Goal: Task Accomplishment & Management: Use online tool/utility

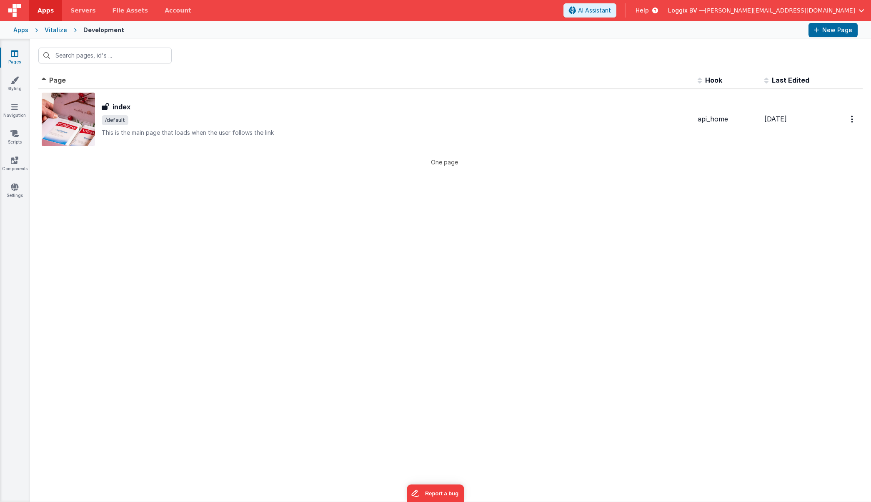
click at [23, 29] on div "Apps" at bounding box center [20, 30] width 15 height 8
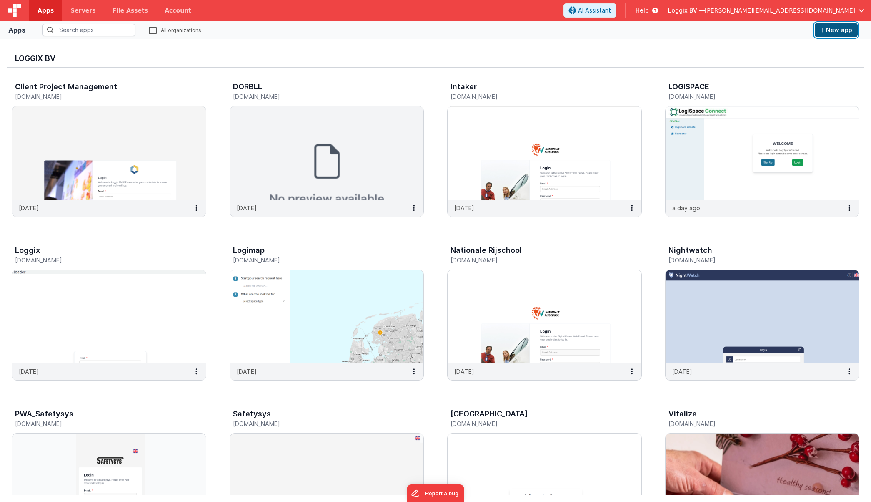
click at [515, 26] on button "New app" at bounding box center [836, 30] width 43 height 14
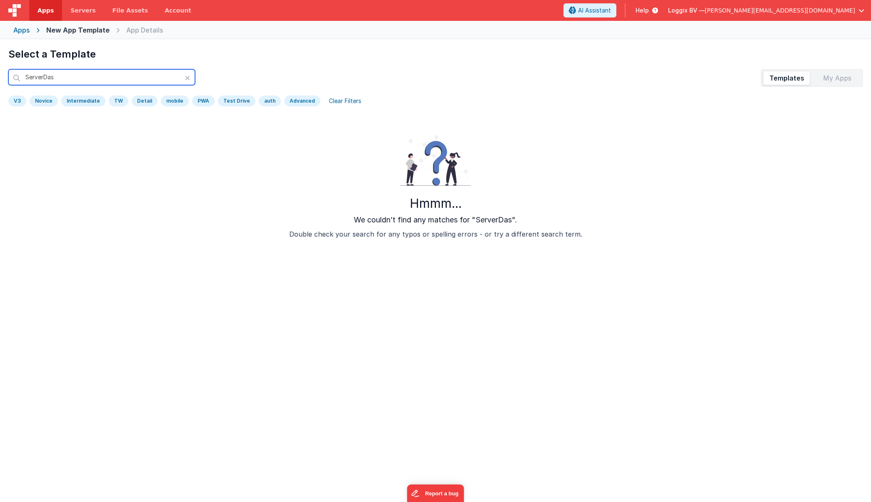
type input "ServerDash"
drag, startPoint x: 66, startPoint y: 73, endPoint x: -10, endPoint y: 70, distance: 75.5
click at [0, 70] on html "Apps Servers File Assets Account Some FUTURE Slot AI Assistant Help Loggix BV —…" at bounding box center [435, 251] width 871 height 502
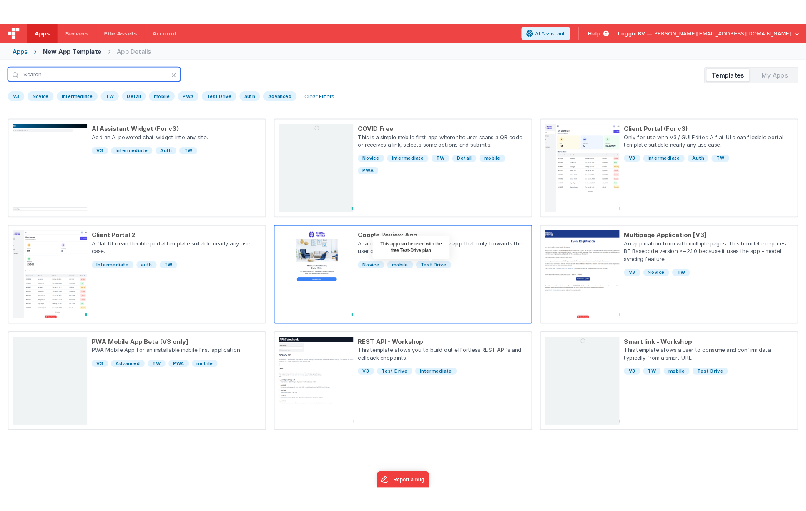
scroll to position [21, 0]
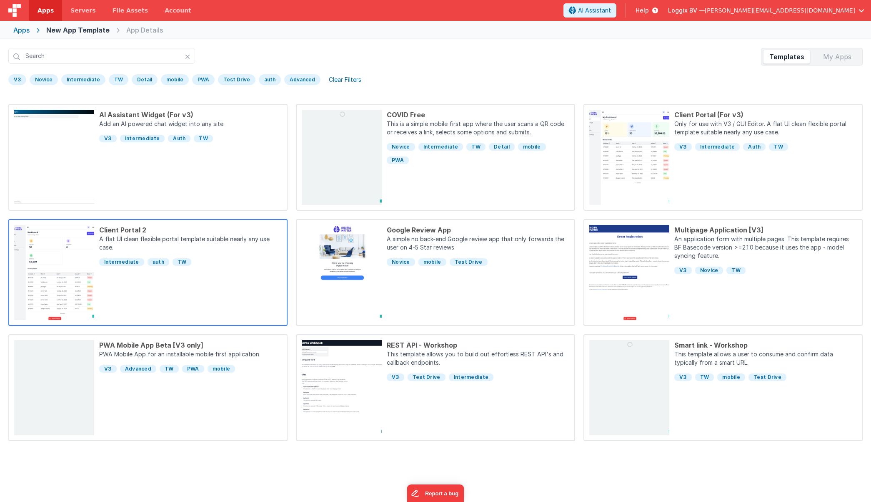
click at [167, 287] on div "Client Portal 2 A flat UI clean flexible portal template suitable nearly any us…" at bounding box center [188, 272] width 188 height 95
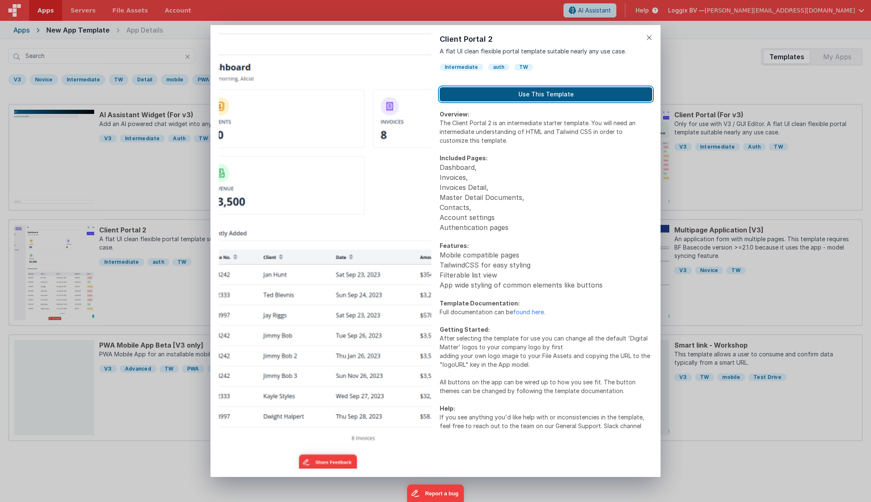
click at [515, 95] on button "Use This Template" at bounding box center [546, 94] width 213 height 14
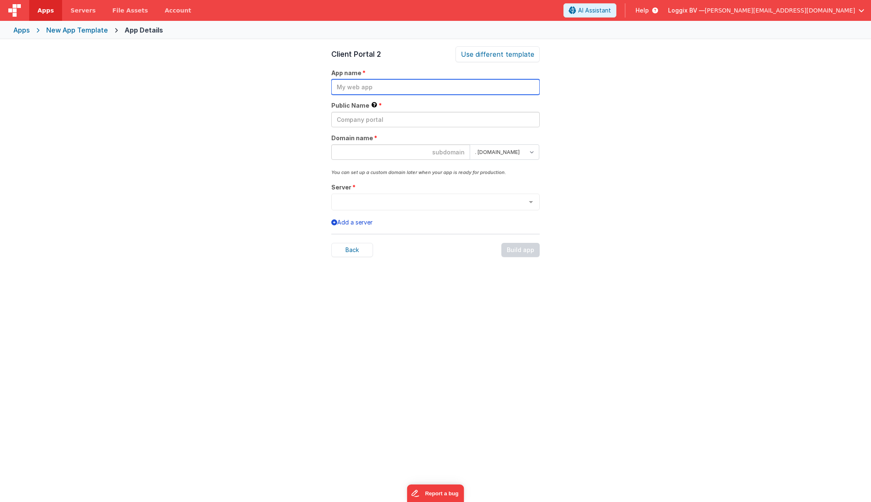
click at [363, 90] on input "text" at bounding box center [435, 86] width 208 height 15
paste input "ServerDash"
type input "ServerDash"
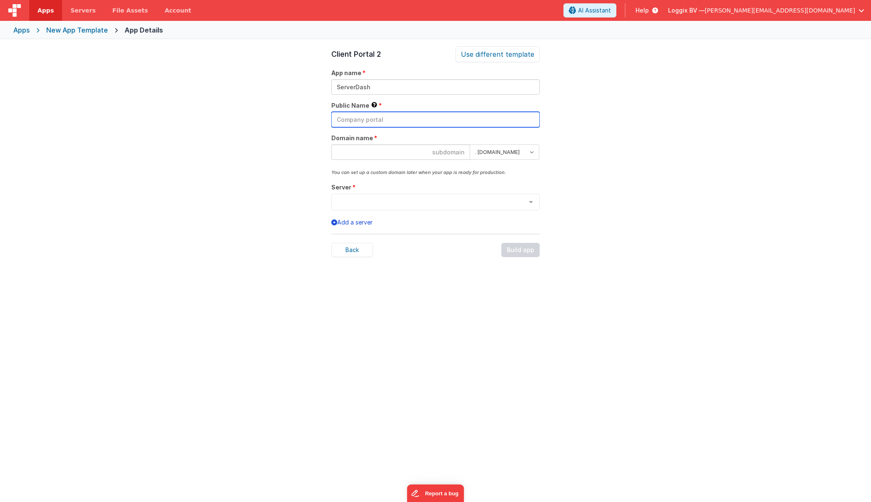
click at [376, 122] on input "text" at bounding box center [435, 119] width 208 height 15
paste input "ServerDash"
type input "ServerDash"
click at [443, 151] on input at bounding box center [400, 151] width 139 height 15
paste input "ServerDash"
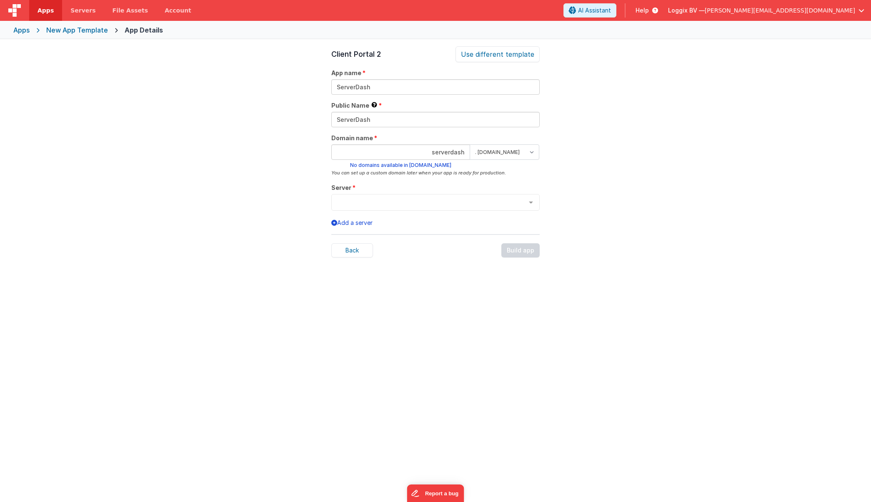
type input "serverdash"
click at [515, 151] on select ". clientportal.cloud . fmbetterforms.com" at bounding box center [505, 151] width 70 height 15
select select "clientportal.cloud"
click at [470, 144] on select ". clientportal.cloud . fmbetterforms.com" at bounding box center [505, 151] width 70 height 15
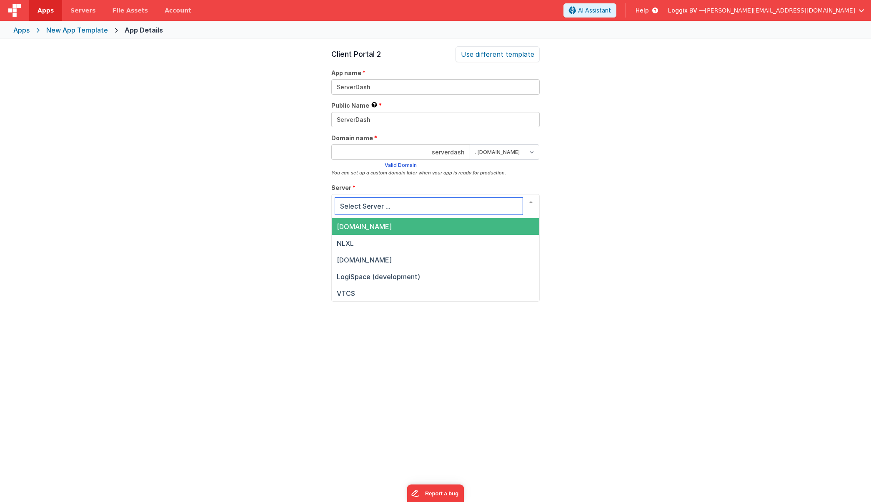
click at [359, 227] on span "fm1.loggix.com" at bounding box center [364, 226] width 55 height 8
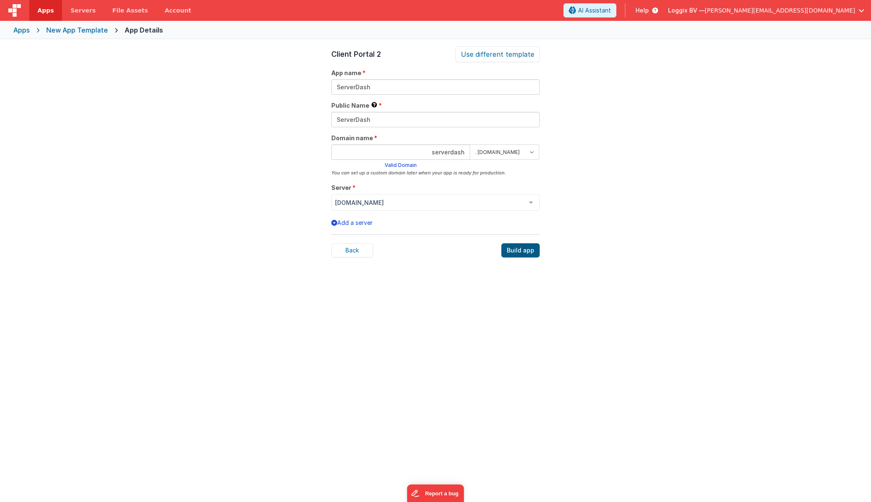
click at [515, 246] on div "Build app" at bounding box center [521, 250] width 38 height 14
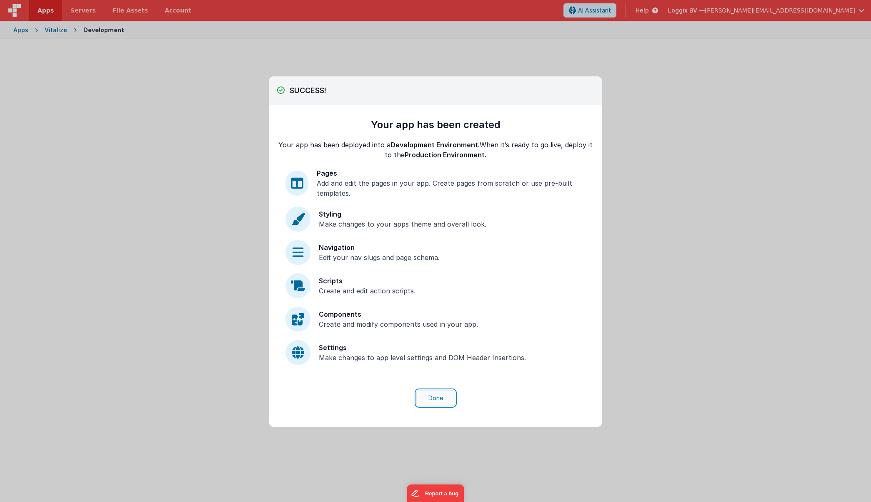
click at [430, 397] on button "Done" at bounding box center [436, 398] width 39 height 16
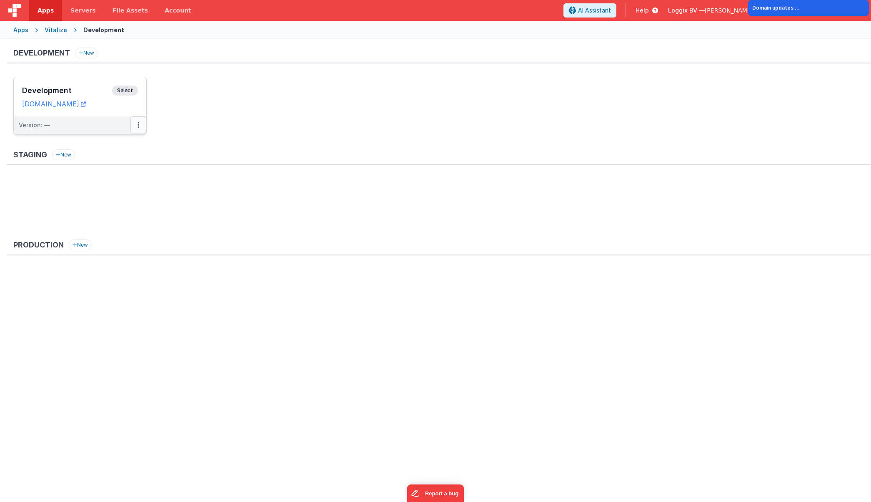
click at [138, 125] on icon at bounding box center [139, 125] width 2 height 0
click at [117, 146] on link "Edit" at bounding box center [109, 143] width 73 height 15
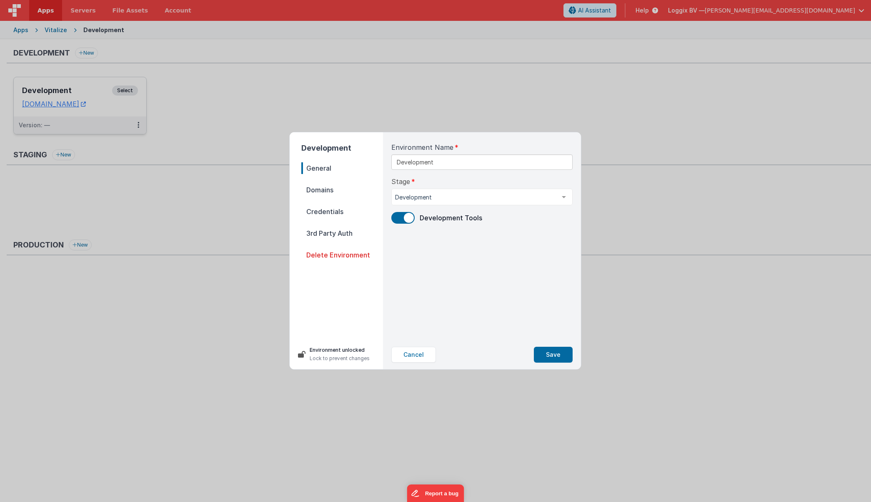
click at [325, 189] on span "Domains" at bounding box center [342, 190] width 82 height 12
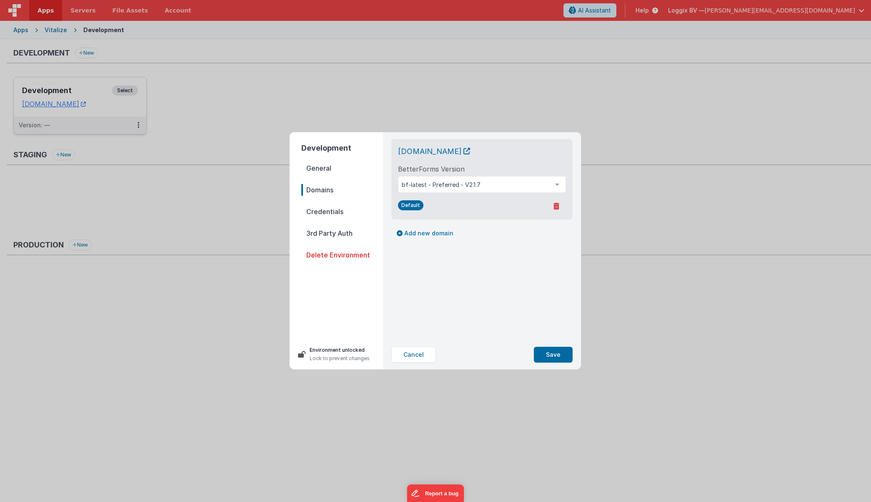
click at [332, 214] on span "Credentials" at bounding box center [342, 212] width 82 height 12
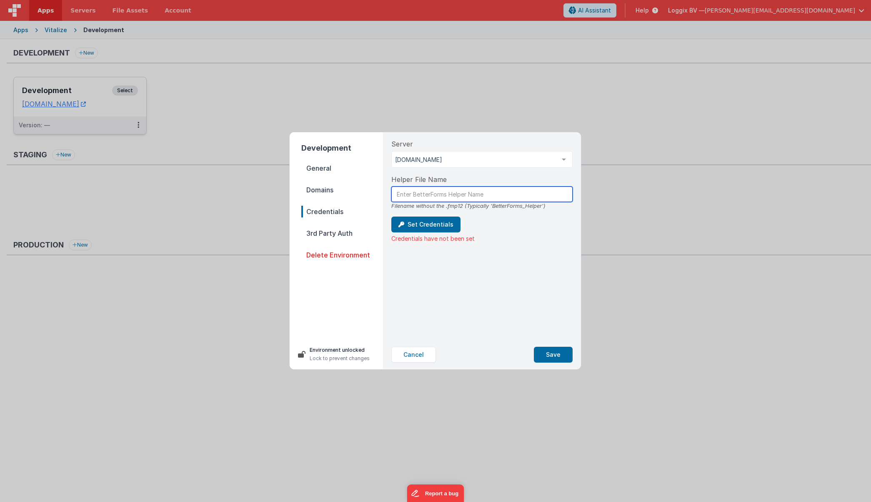
click at [428, 196] on input "text" at bounding box center [482, 193] width 181 height 15
type input "Loggix_Helper"
click at [433, 226] on button "Set Credentials" at bounding box center [426, 224] width 69 height 16
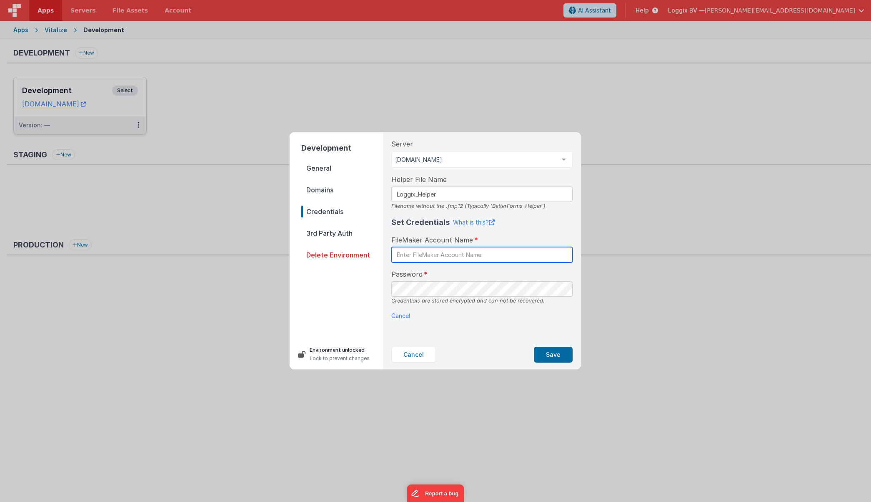
click at [427, 255] on input "text" at bounding box center [482, 254] width 181 height 15
type input "BetterForms"
click at [515, 354] on button "Save" at bounding box center [553, 355] width 39 height 16
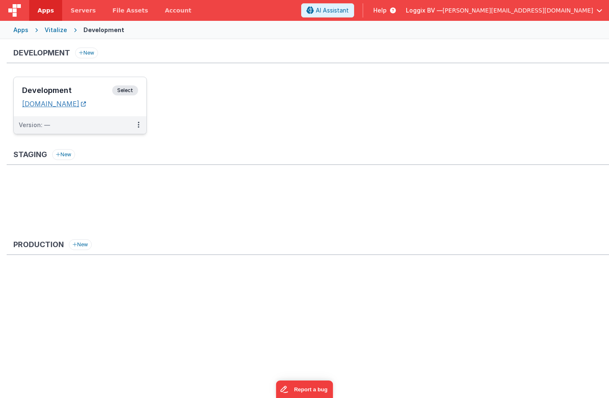
click at [75, 105] on link "[DOMAIN_NAME]" at bounding box center [54, 104] width 64 height 8
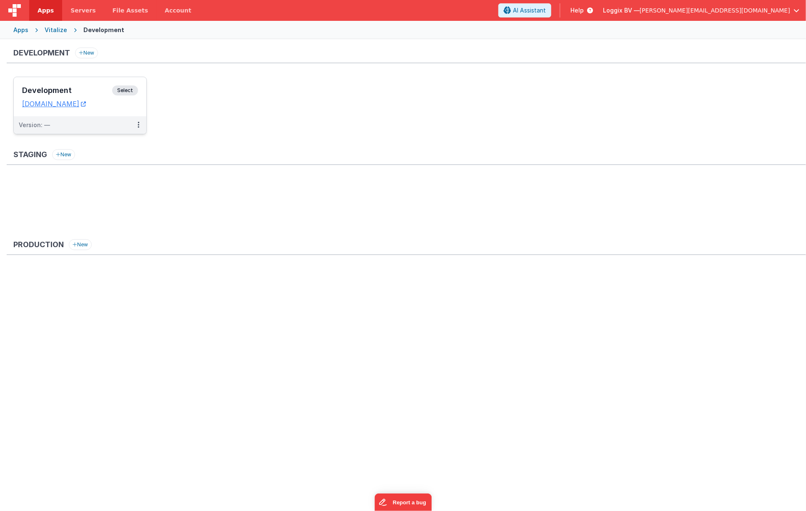
click at [135, 108] on div "Development Select URLs [DOMAIN_NAME]" at bounding box center [80, 96] width 133 height 39
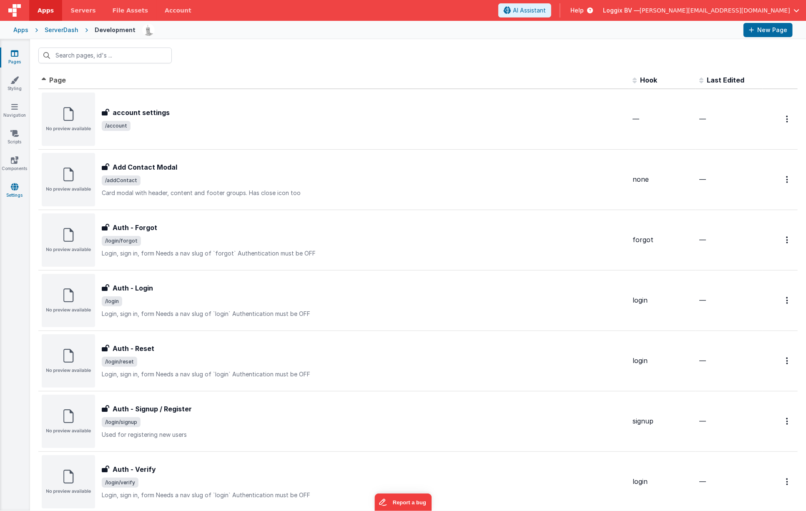
click at [14, 189] on icon at bounding box center [15, 187] width 8 height 8
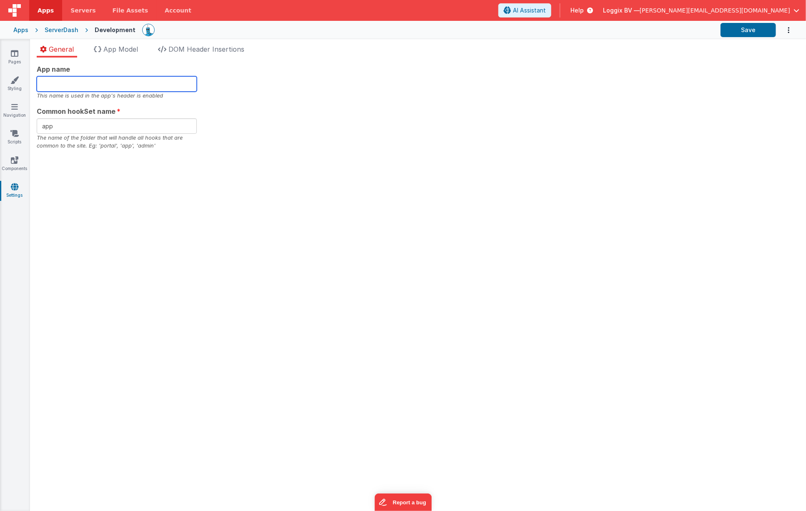
click at [51, 79] on input "text" at bounding box center [117, 83] width 160 height 15
type input "ServerDash"
drag, startPoint x: 43, startPoint y: 111, endPoint x: 50, endPoint y: 117, distance: 8.9
click at [88, 113] on span "Common hookSet name" at bounding box center [76, 111] width 79 height 10
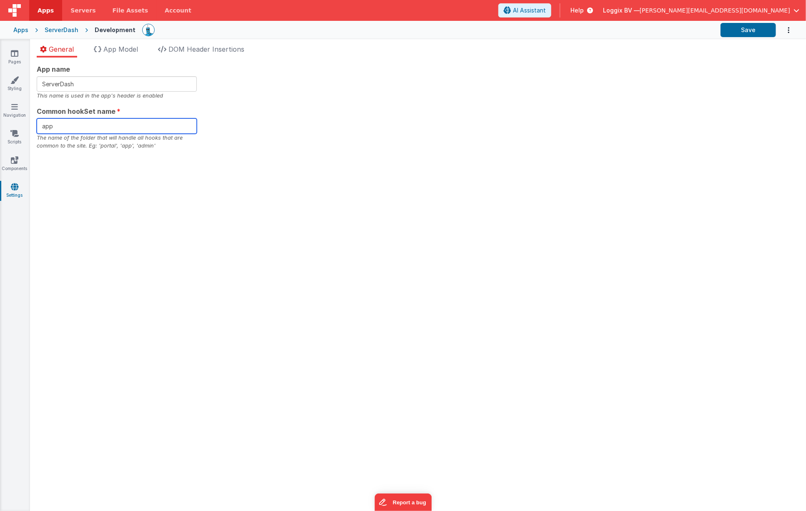
drag, startPoint x: 54, startPoint y: 127, endPoint x: 31, endPoint y: 125, distance: 23.0
click at [31, 125] on div "App name ServerDash This name is used in the app's header is enabled Common hoo…" at bounding box center [418, 285] width 776 height 454
type input "ServerDash"
drag, startPoint x: 219, startPoint y: 202, endPoint x: 340, endPoint y: 181, distance: 123.1
click at [220, 202] on div "App name ServerDash This name is used in the app's header is enabled Common hoo…" at bounding box center [418, 285] width 776 height 454
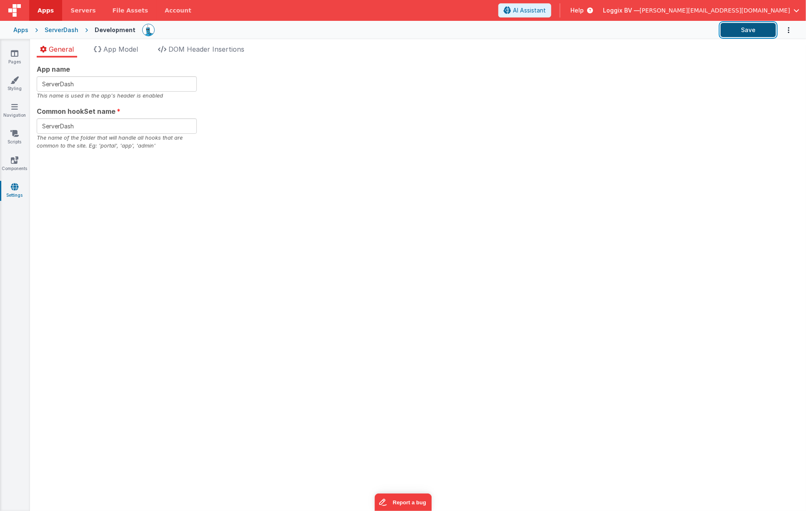
click at [515, 27] on button "Save" at bounding box center [748, 30] width 55 height 14
drag, startPoint x: 70, startPoint y: 124, endPoint x: 41, endPoint y: 121, distance: 28.6
click at [41, 120] on input "ServerDash" at bounding box center [117, 125] width 160 height 15
click at [13, 56] on icon at bounding box center [15, 53] width 8 height 8
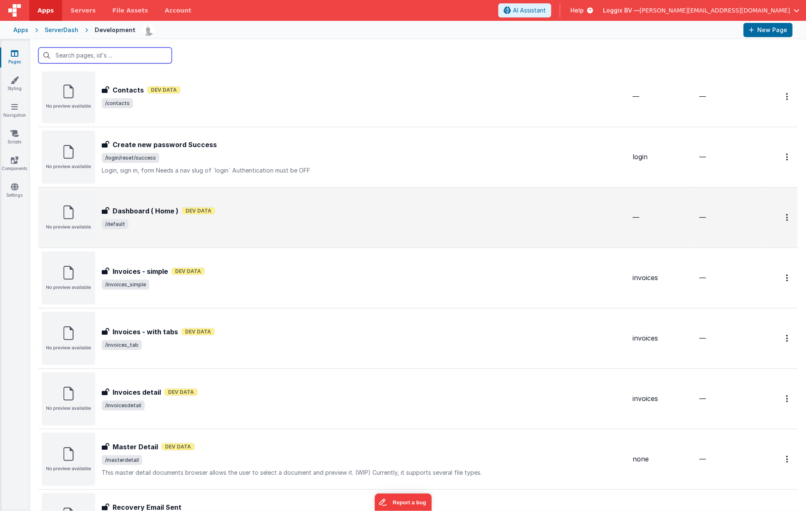
scroll to position [505, 0]
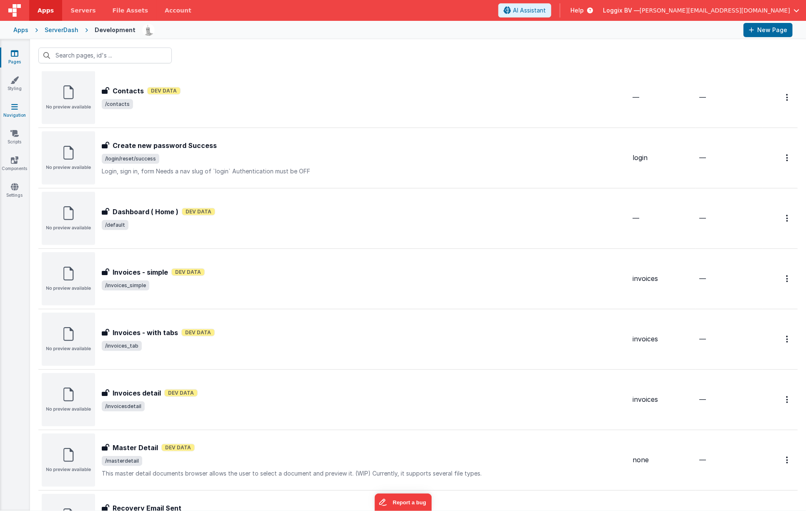
click at [11, 104] on icon at bounding box center [14, 107] width 7 height 8
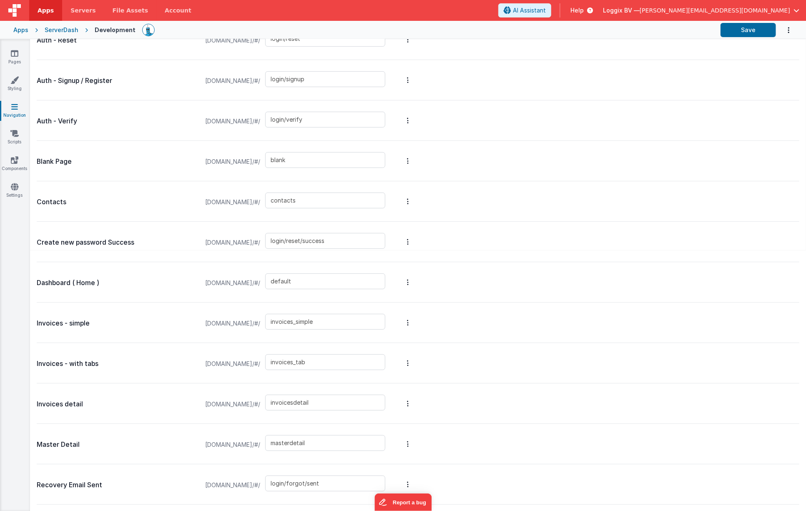
scroll to position [294, 0]
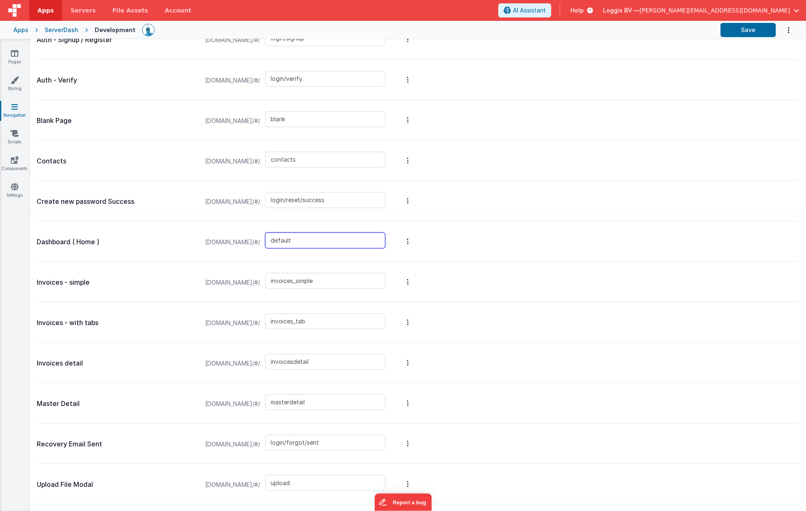
drag, startPoint x: 333, startPoint y: 242, endPoint x: 285, endPoint y: 239, distance: 47.6
click at [285, 239] on div "serverdash.clientportal.cloud/#/ default" at bounding box center [295, 242] width 190 height 32
click at [15, 55] on icon at bounding box center [15, 53] width 8 height 8
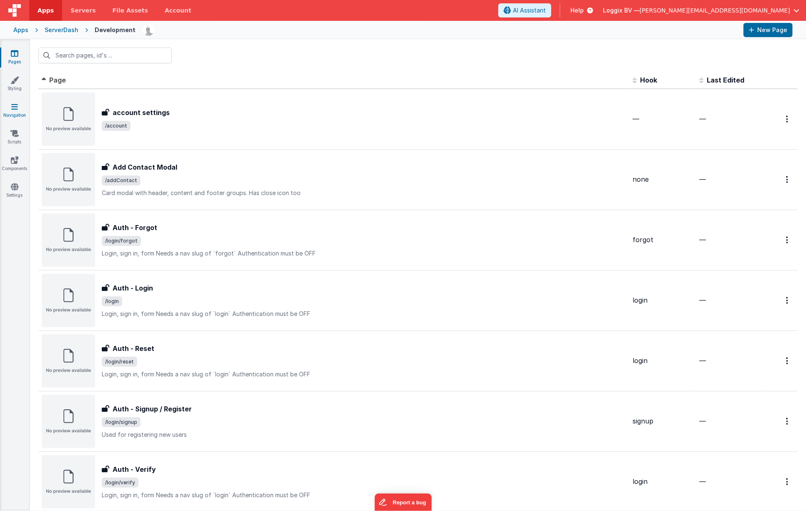
click at [15, 109] on icon at bounding box center [14, 107] width 7 height 8
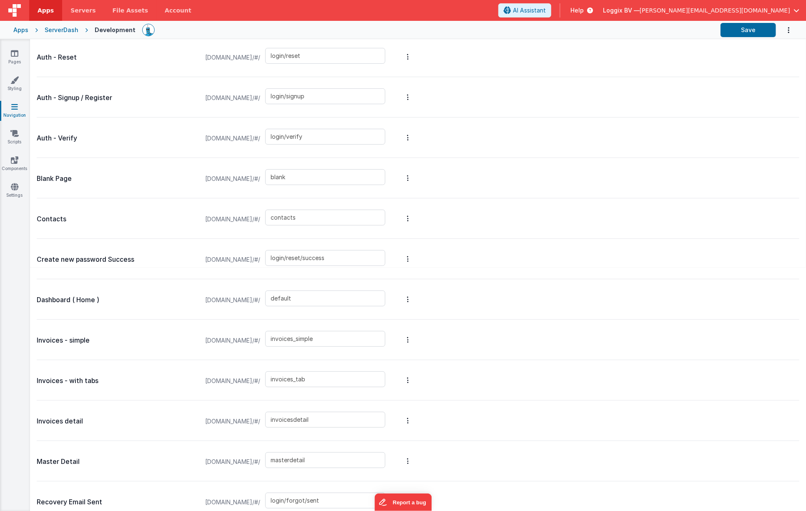
scroll to position [236, 0]
drag, startPoint x: 338, startPoint y: 299, endPoint x: 287, endPoint y: 295, distance: 50.6
click at [285, 293] on div "serverdash.clientportal.cloud/#/ default" at bounding box center [295, 300] width 190 height 32
type input "home"
click at [515, 259] on div "Create new password Success serverdash.clientportal.cloud/#/ login/reset/success" at bounding box center [418, 259] width 763 height 40
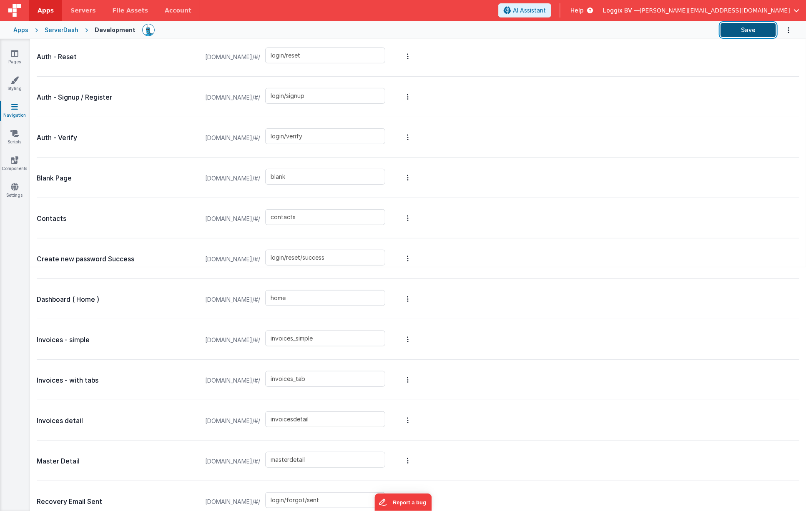
click at [515, 30] on button "Save" at bounding box center [748, 30] width 55 height 14
click at [13, 53] on icon at bounding box center [15, 53] width 8 height 8
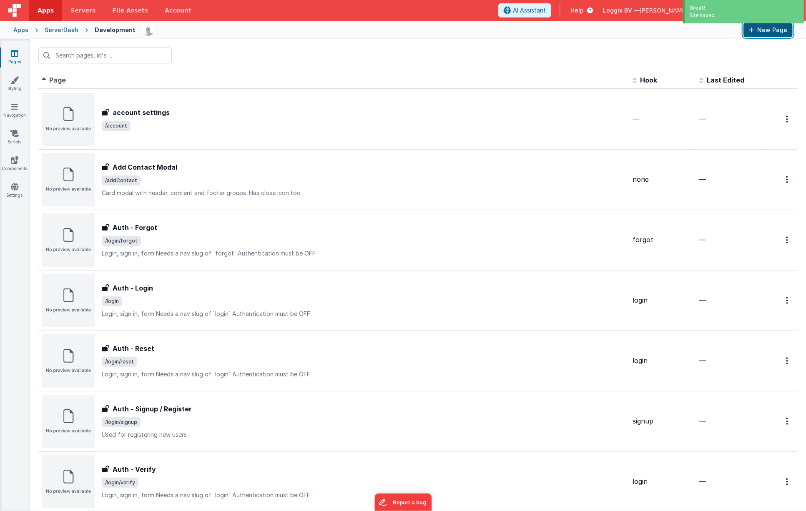
click at [515, 30] on button "New Page" at bounding box center [767, 30] width 49 height 14
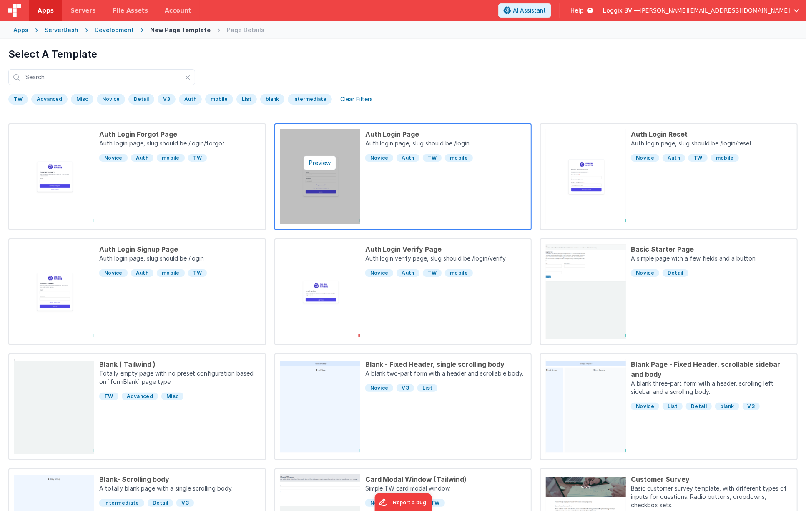
scroll to position [80, 0]
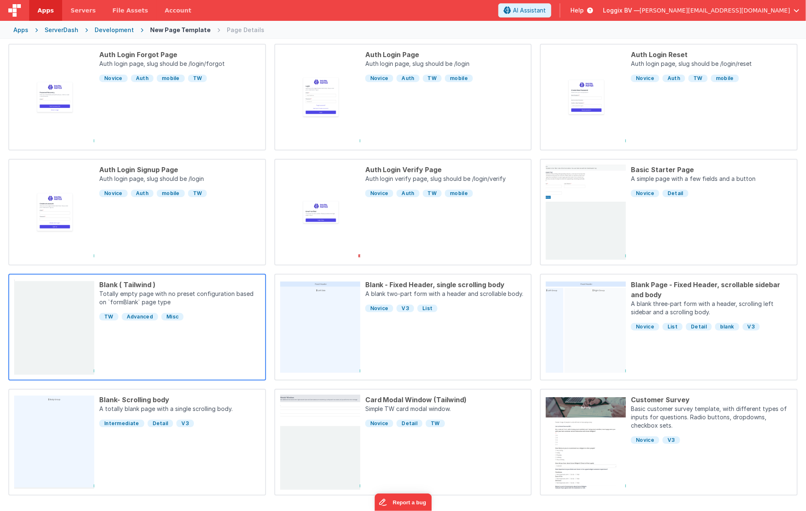
click at [207, 334] on div "Blank ( Tailwind ) Totally empty page with no preset configuration based on `fo…" at bounding box center [177, 327] width 166 height 95
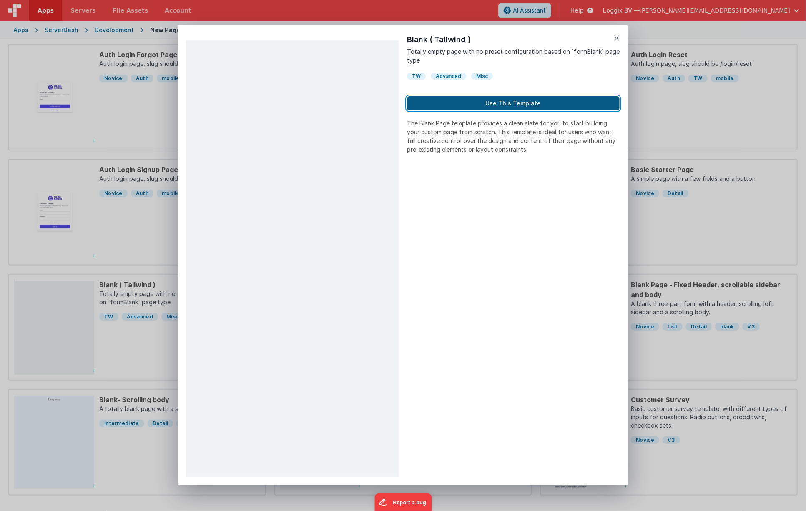
click at [508, 103] on button "Use This Template" at bounding box center [513, 103] width 213 height 14
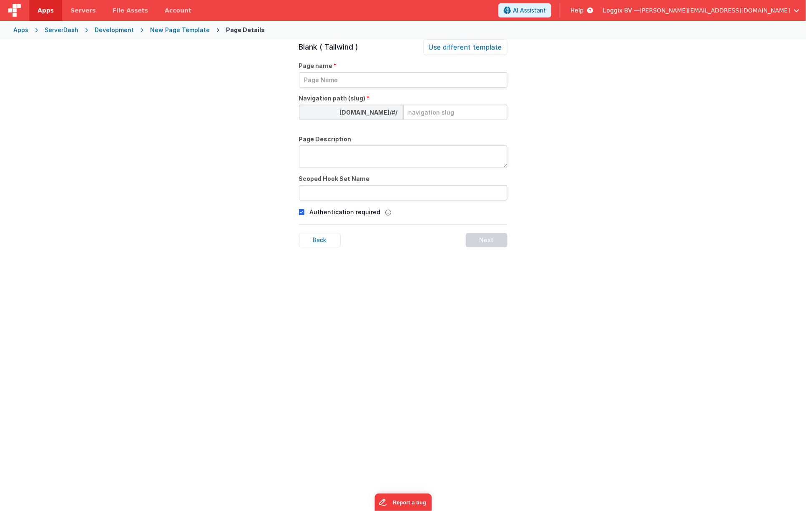
scroll to position [28, 0]
click at [329, 78] on input "text" at bounding box center [403, 80] width 208 height 15
type input "servers"
click at [442, 116] on input at bounding box center [455, 112] width 104 height 15
type input "default"
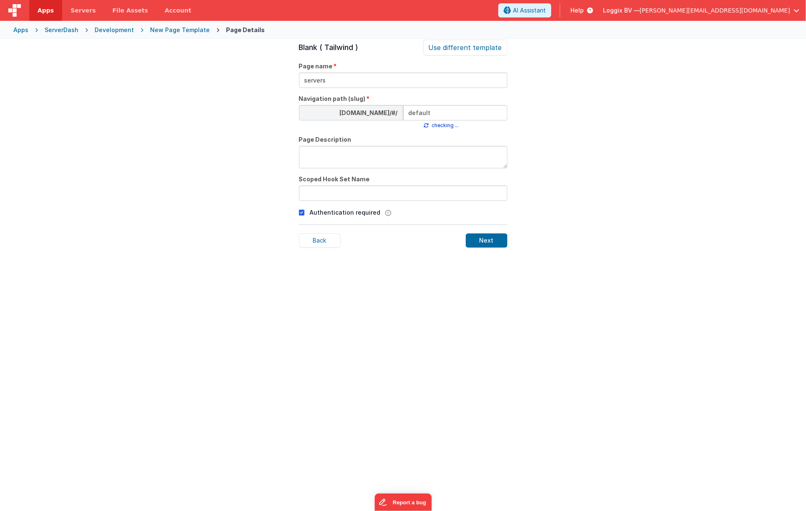
click at [394, 157] on textarea at bounding box center [403, 157] width 208 height 23
type textarea "List of servers"
click at [350, 198] on input "text" at bounding box center [403, 193] width 208 height 15
type input "servers"
click at [301, 213] on icon at bounding box center [302, 213] width 6 height 10
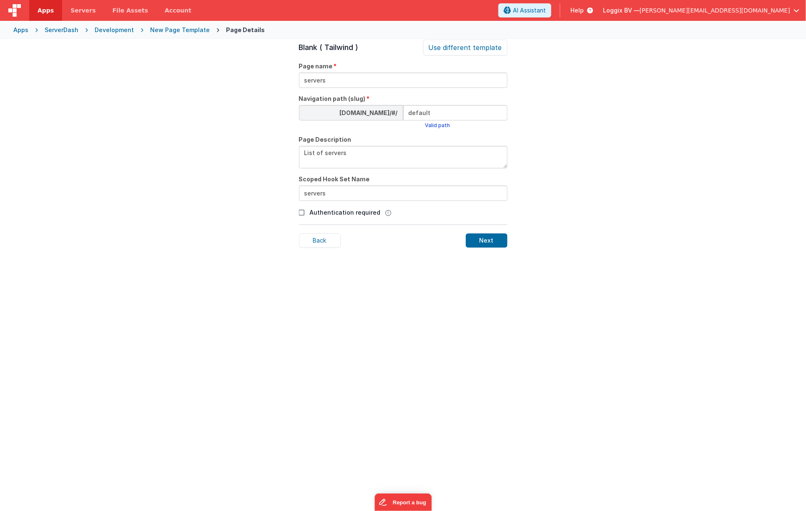
click at [492, 243] on div "Next" at bounding box center [487, 241] width 42 height 14
click at [307, 193] on input "servers" at bounding box center [403, 193] width 208 height 15
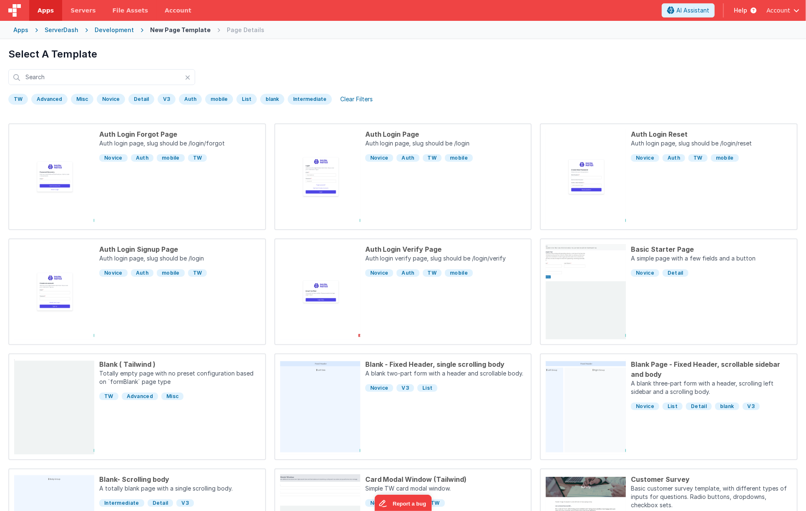
click at [114, 30] on div "Development" at bounding box center [114, 30] width 39 height 8
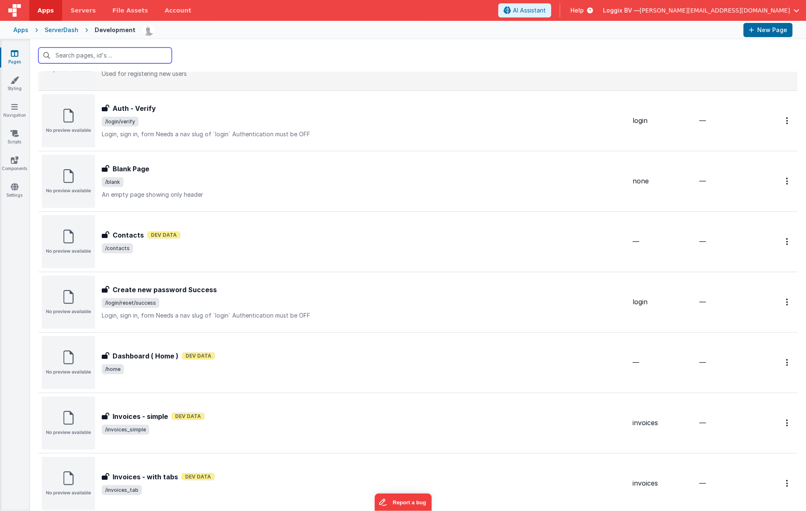
scroll to position [319, 0]
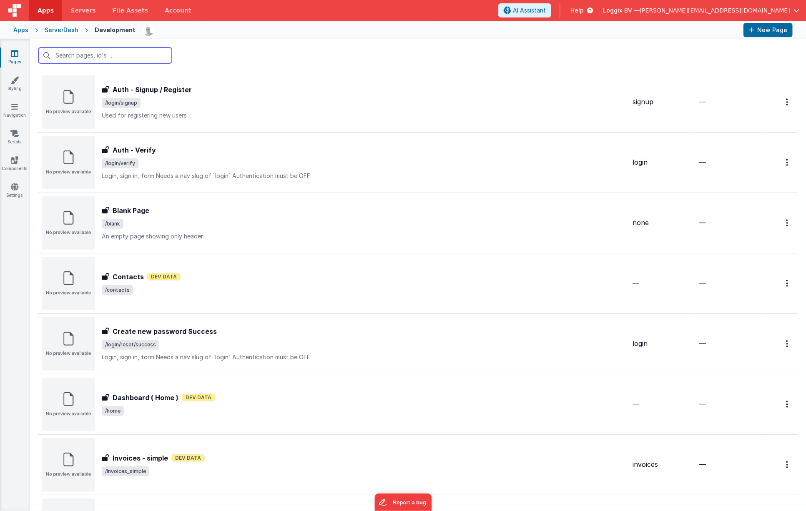
click at [111, 54] on input "text" at bounding box center [104, 56] width 133 height 16
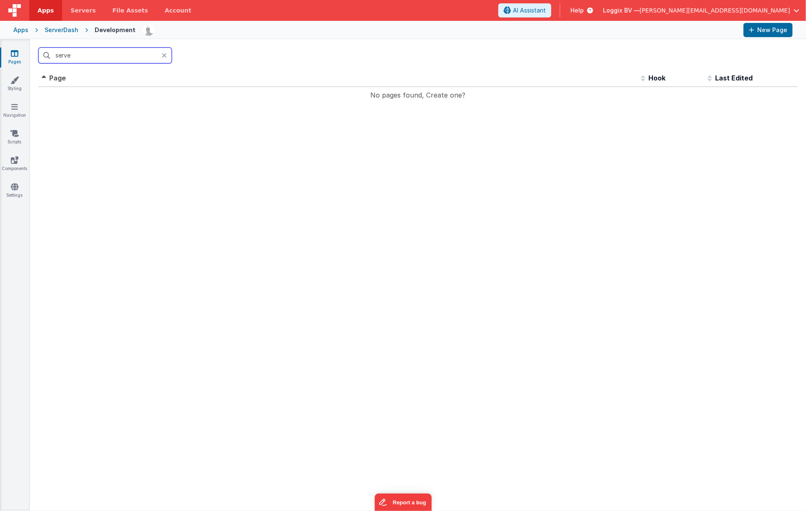
scroll to position [0, 0]
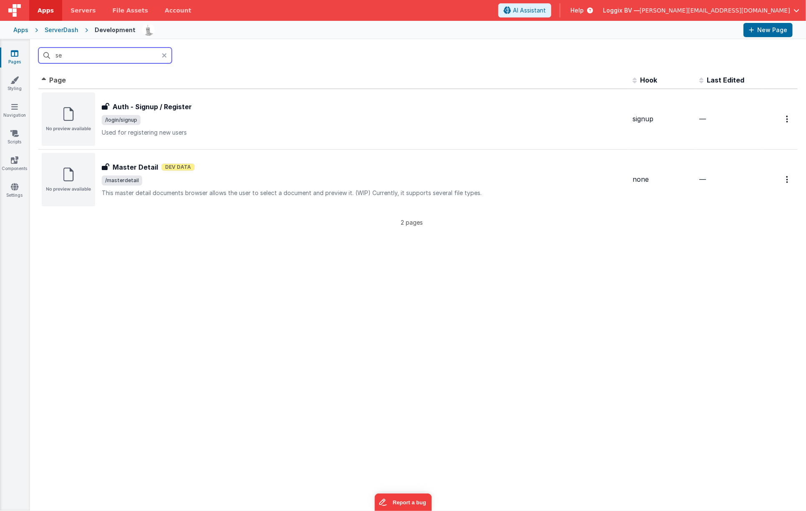
type input "s"
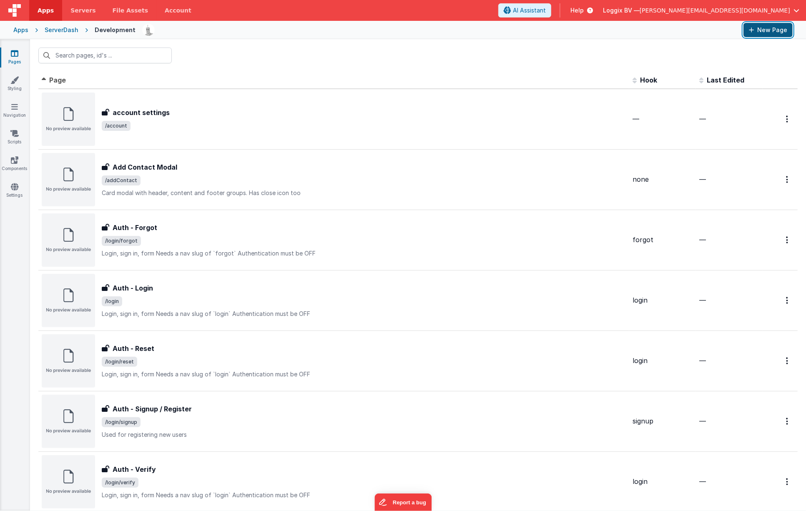
click at [761, 34] on button "New Page" at bounding box center [767, 30] width 49 height 14
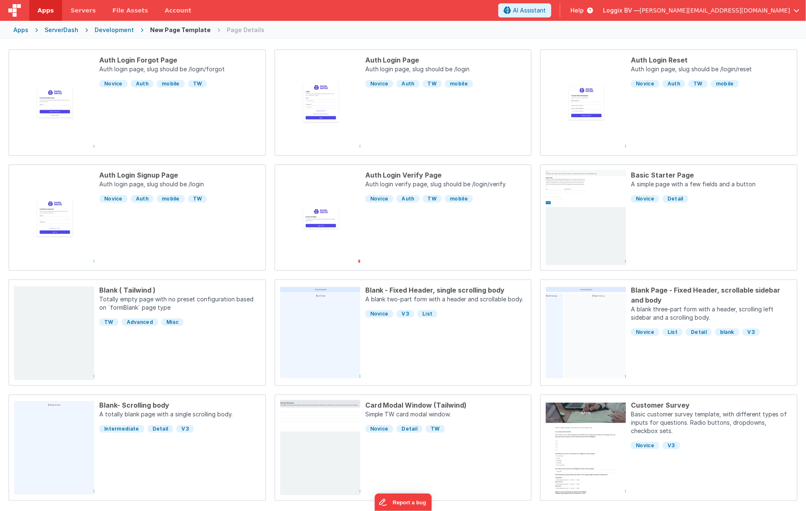
scroll to position [80, 0]
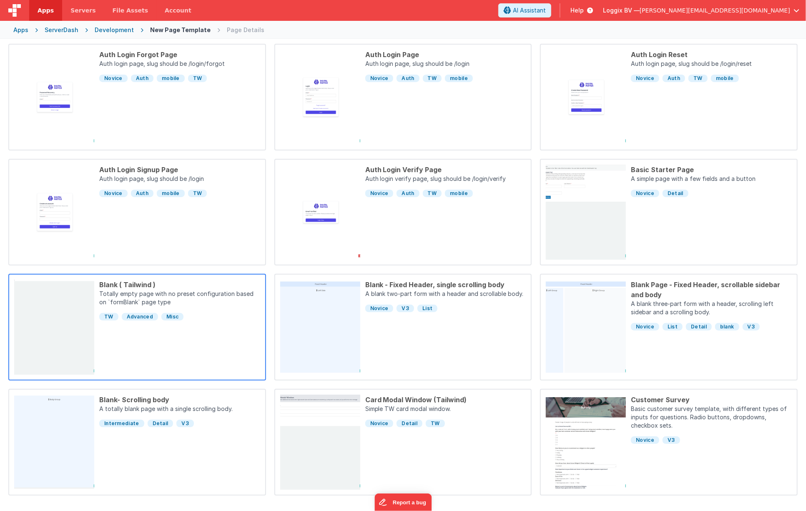
click at [158, 325] on div "Blank ( Tailwind ) Totally empty page with no preset configuration based on `fo…" at bounding box center [177, 327] width 166 height 95
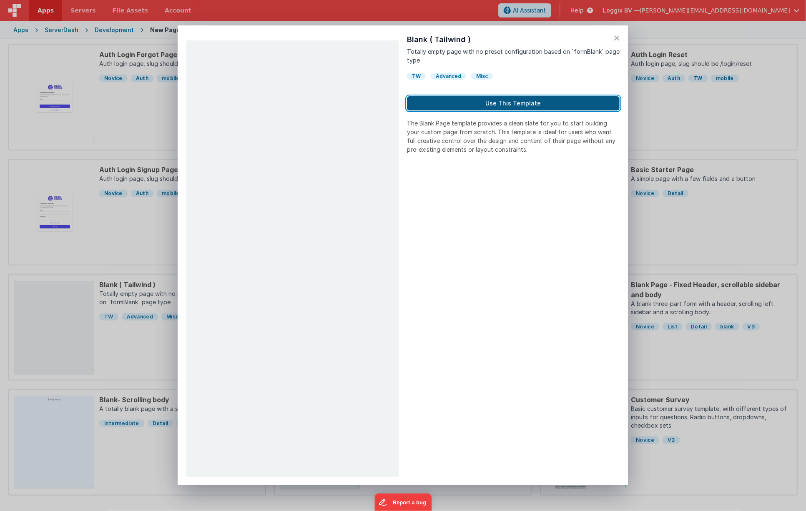
click at [484, 103] on button "Use This Template" at bounding box center [513, 103] width 213 height 14
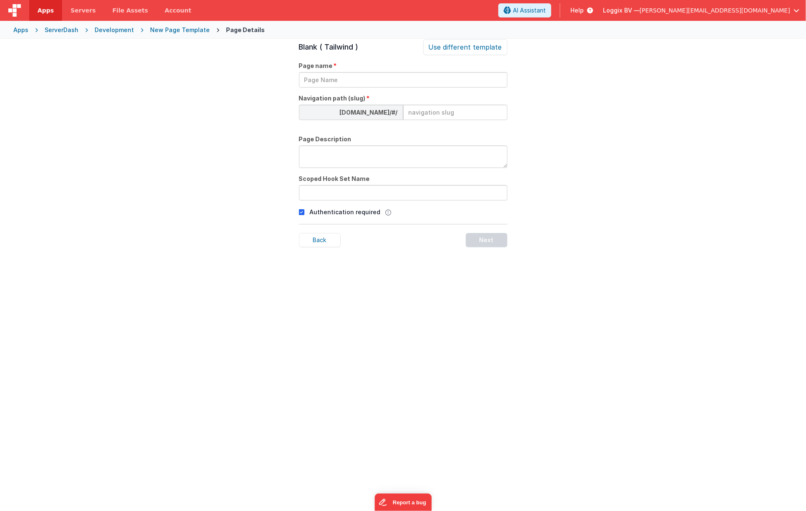
scroll to position [28, 0]
click at [364, 74] on input "text" at bounding box center [403, 80] width 208 height 15
type input "Servers"
click at [436, 114] on input at bounding box center [455, 112] width 104 height 15
type input "default"
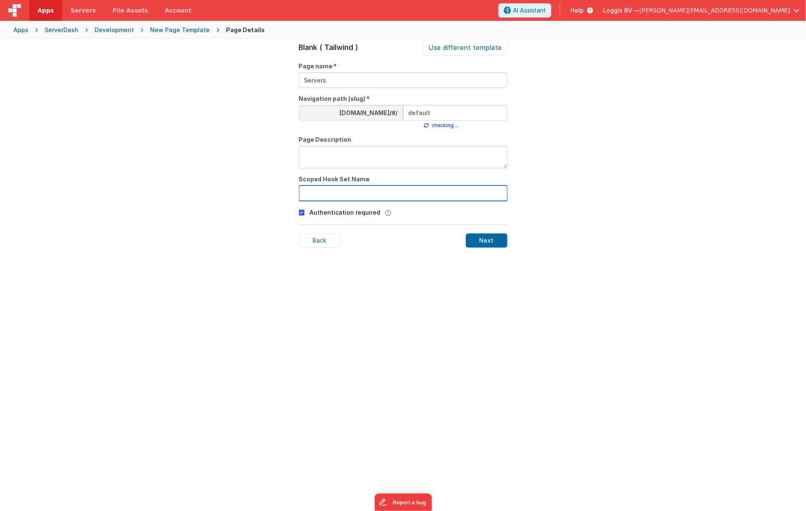
click at [359, 194] on input "text" at bounding box center [403, 193] width 208 height 15
type input "Servers"
drag, startPoint x: 302, startPoint y: 215, endPoint x: 307, endPoint y: 213, distance: 5.2
click at [302, 215] on icon at bounding box center [302, 213] width 6 height 10
click at [490, 238] on div "Next" at bounding box center [487, 241] width 42 height 14
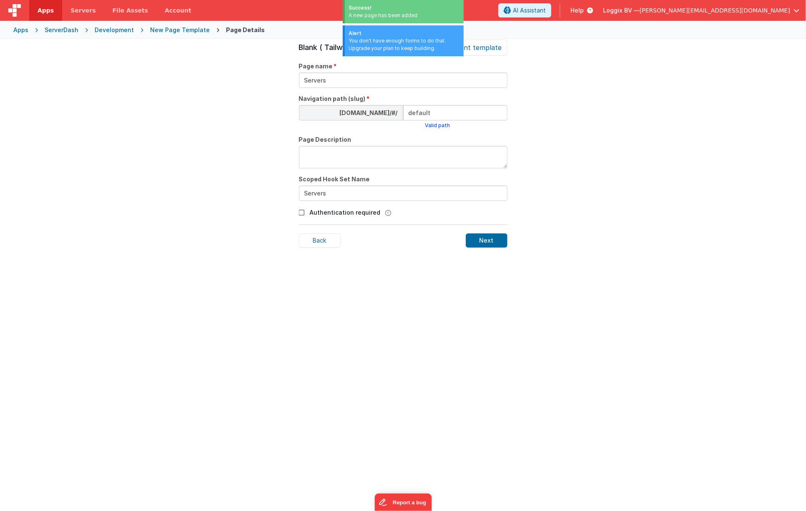
click at [485, 240] on div "Next" at bounding box center [487, 241] width 42 height 14
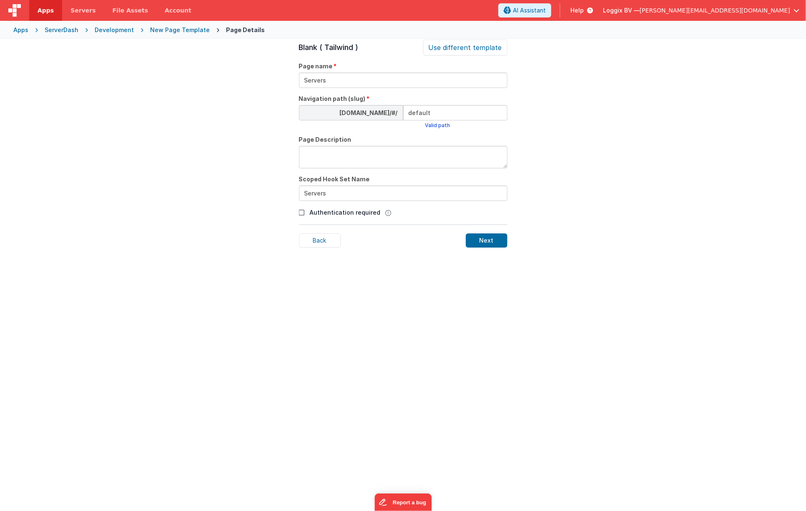
click at [22, 30] on div "Apps" at bounding box center [20, 30] width 15 height 8
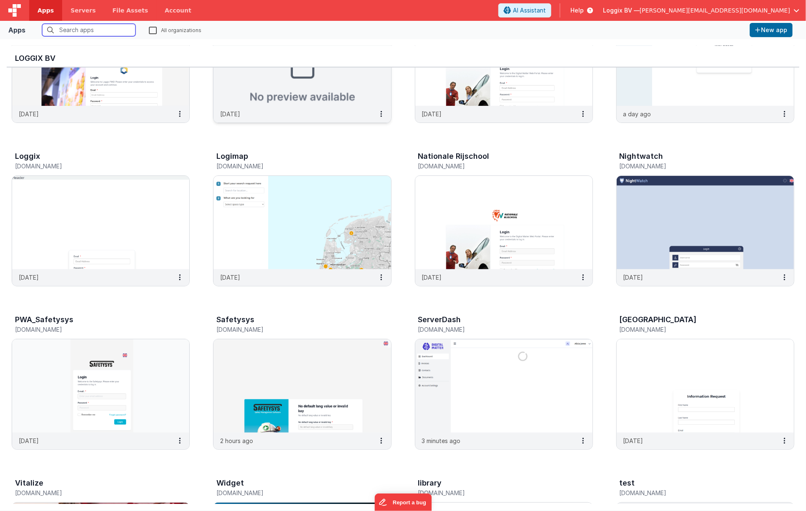
scroll to position [222, 0]
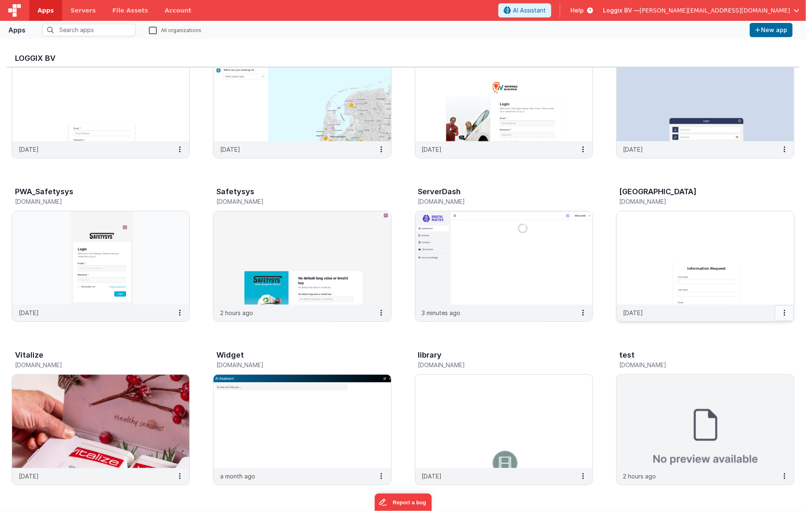
click at [786, 312] on button at bounding box center [784, 313] width 19 height 16
click at [768, 373] on link "Delete App" at bounding box center [766, 375] width 58 height 15
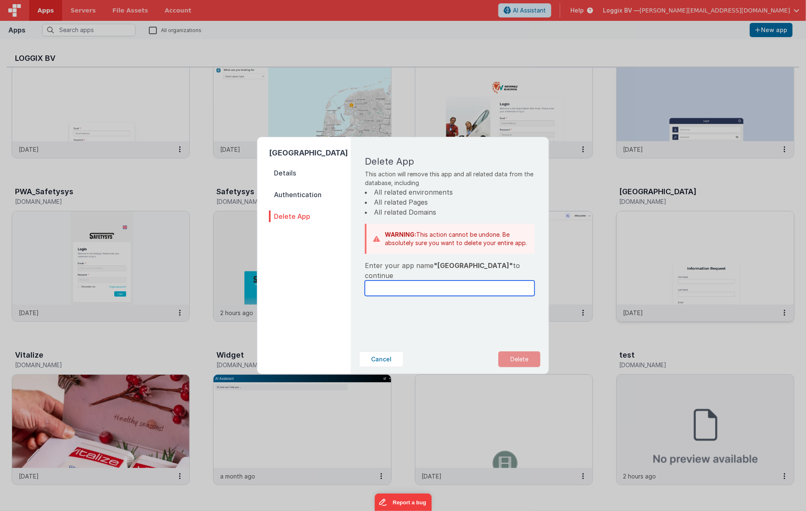
click at [404, 281] on input "text" at bounding box center [450, 288] width 170 height 15
type input "[GEOGRAPHIC_DATA]"
click at [532, 354] on button "Delete" at bounding box center [519, 360] width 42 height 16
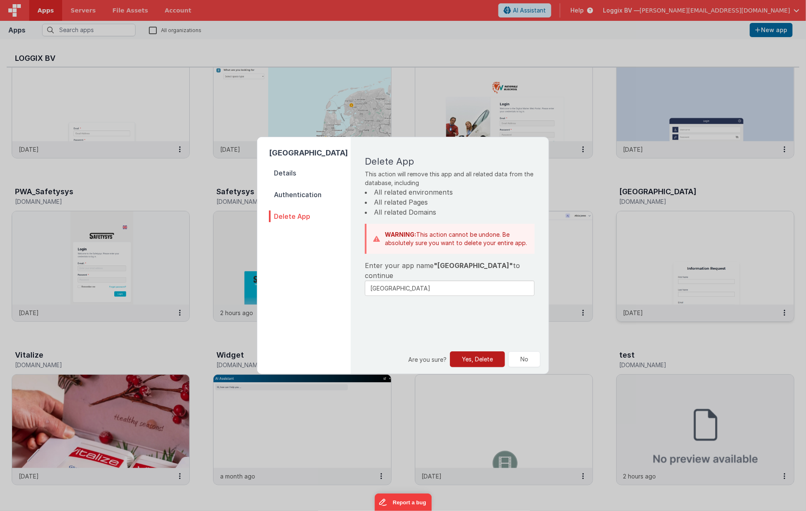
click at [485, 360] on button "Yes, Delete" at bounding box center [477, 360] width 55 height 16
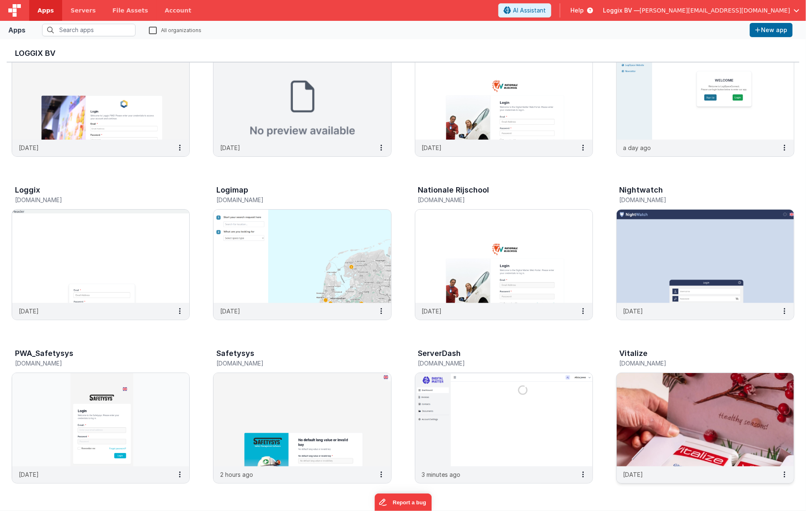
scroll to position [54, 0]
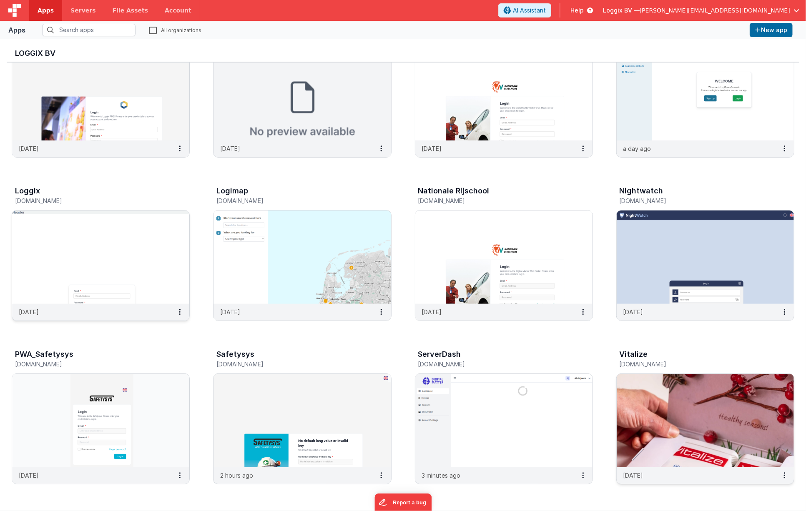
click at [139, 282] on img at bounding box center [100, 257] width 177 height 93
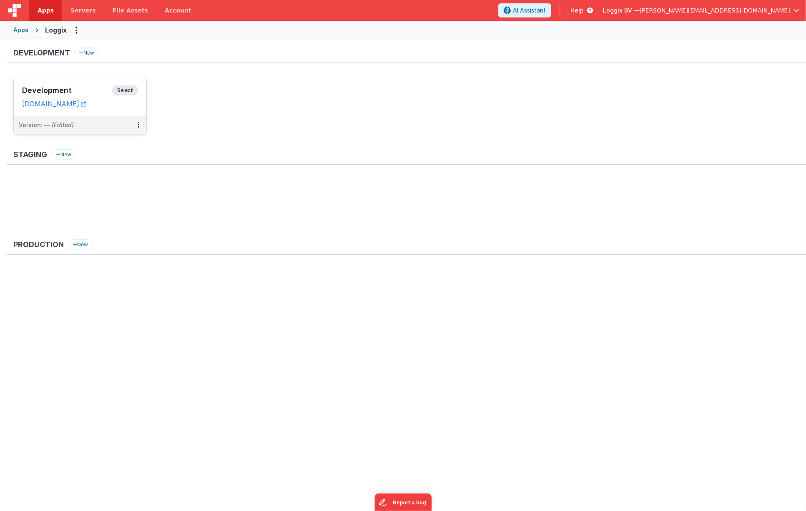
click at [137, 110] on div "Development Select URLs [DOMAIN_NAME]" at bounding box center [80, 96] width 133 height 39
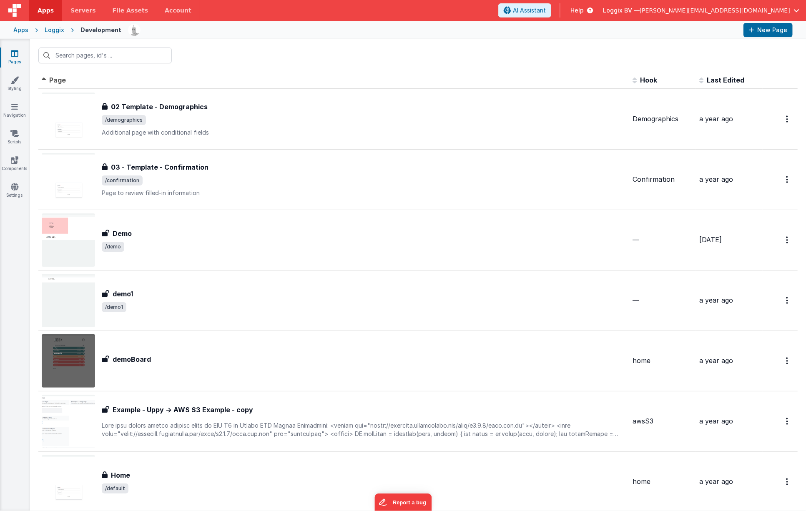
click at [49, 26] on div "Loggix" at bounding box center [55, 30] width 20 height 8
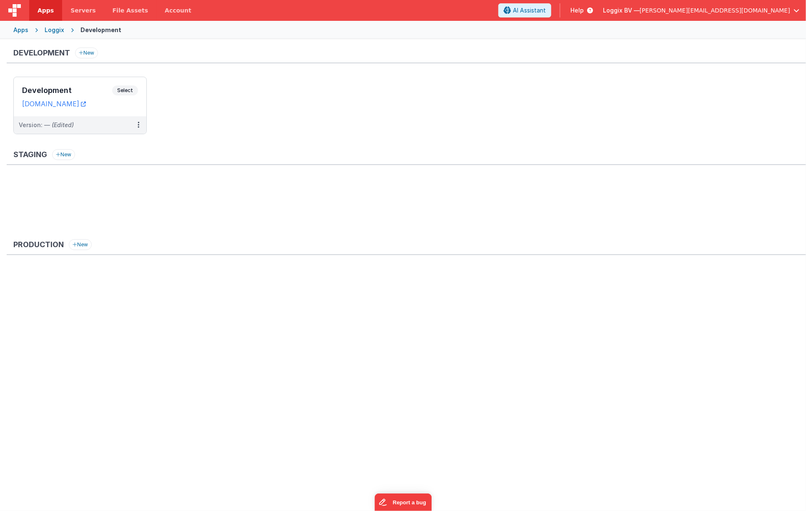
click at [22, 32] on div "Apps" at bounding box center [20, 30] width 15 height 8
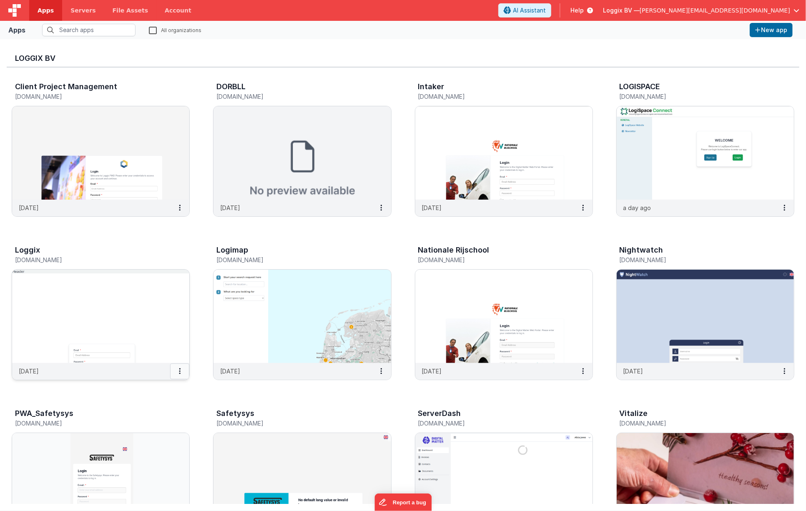
click at [182, 374] on button at bounding box center [179, 372] width 19 height 16
click at [166, 434] on link "Delete App" at bounding box center [161, 433] width 58 height 15
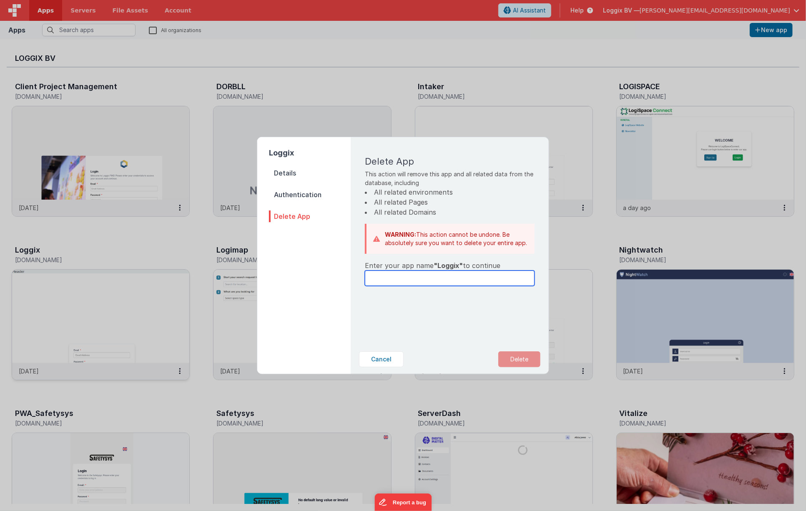
click at [422, 283] on input "text" at bounding box center [450, 278] width 170 height 15
type input "Loggix"
click at [521, 360] on button "Delete" at bounding box center [519, 360] width 42 height 16
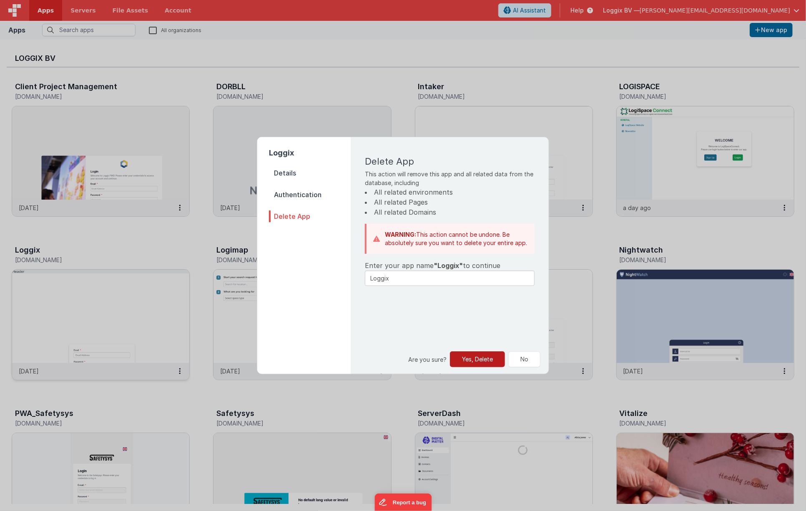
drag, startPoint x: 480, startPoint y: 356, endPoint x: 477, endPoint y: 353, distance: 5.0
click at [480, 356] on button "Yes, Delete" at bounding box center [477, 360] width 55 height 16
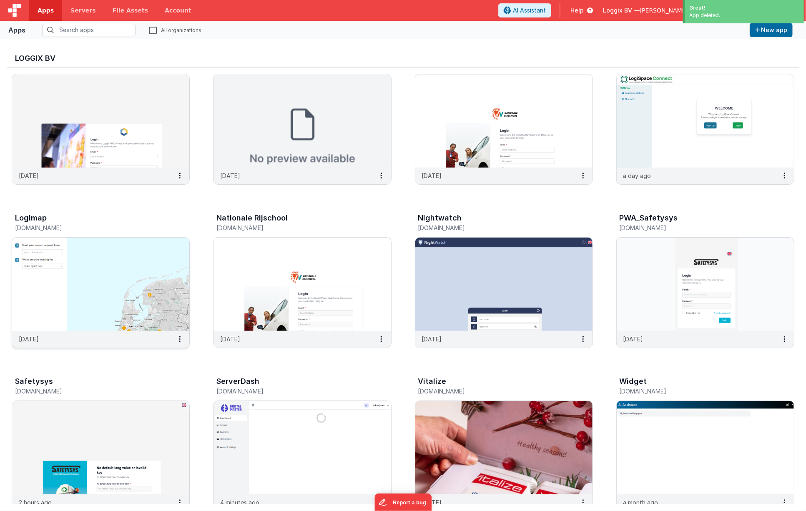
scroll to position [222, 0]
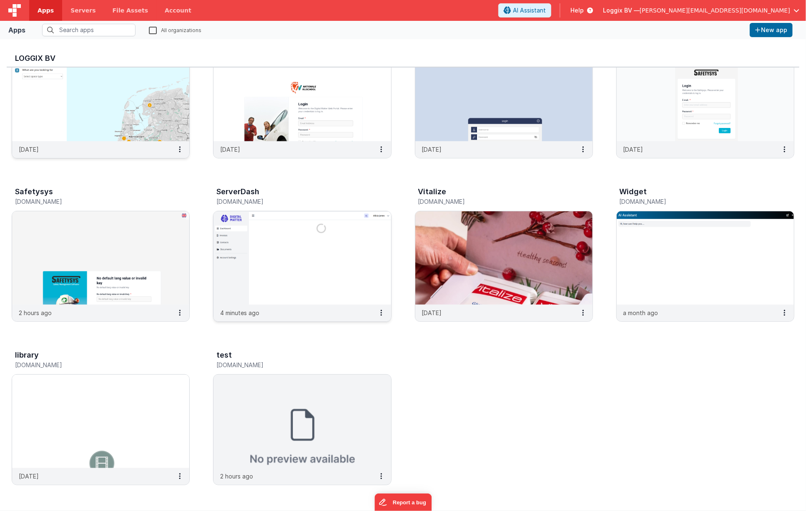
click at [315, 271] on img at bounding box center [301, 257] width 177 height 93
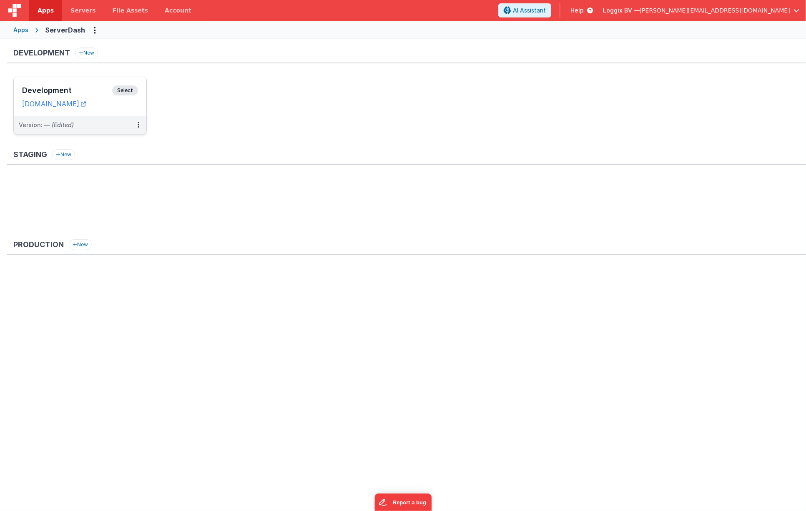
click at [102, 115] on div "Development Select URLs [DOMAIN_NAME]" at bounding box center [80, 96] width 133 height 39
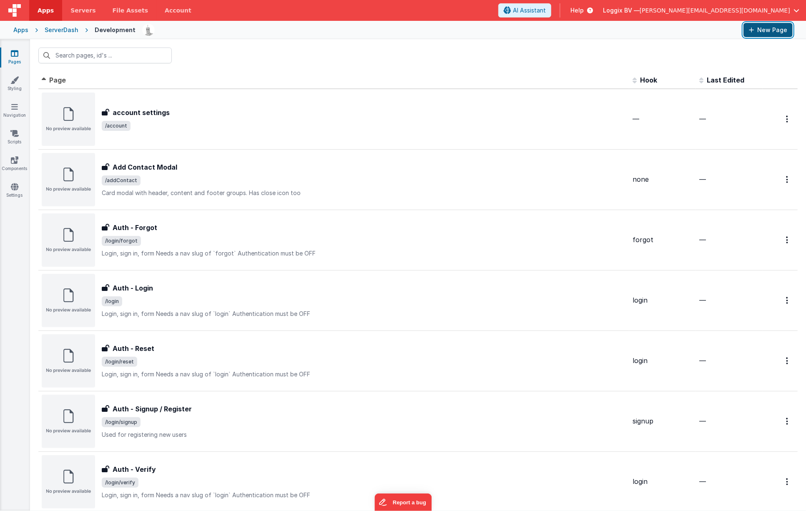
drag, startPoint x: 772, startPoint y: 32, endPoint x: 768, endPoint y: 34, distance: 4.5
click at [772, 33] on button "New Page" at bounding box center [767, 30] width 49 height 14
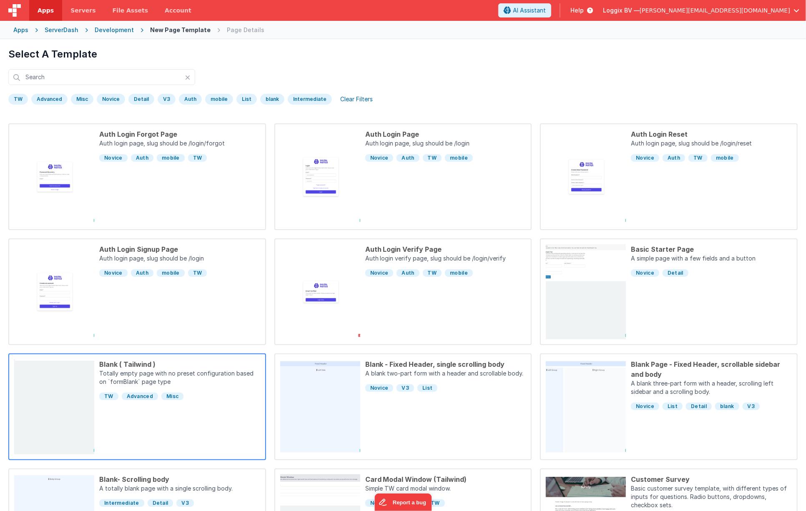
scroll to position [0, 0]
click at [215, 409] on div "Blank ( Tailwind ) Totally empty page with no preset configuration based on `fo…" at bounding box center [177, 406] width 166 height 95
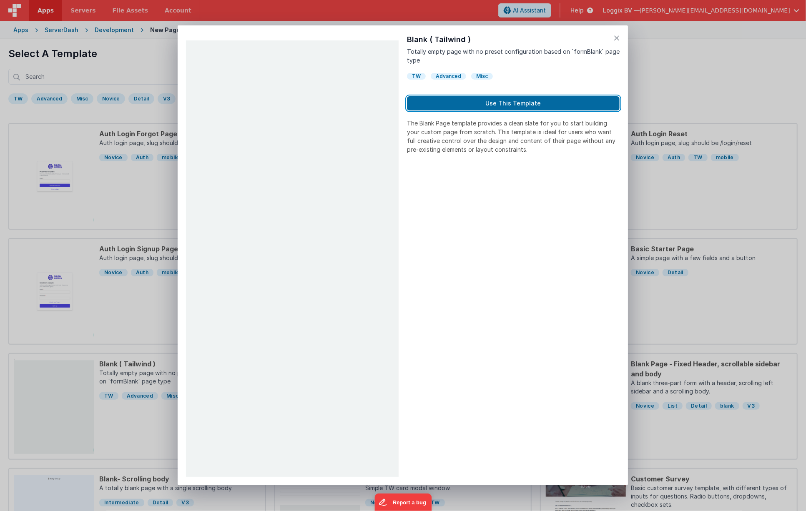
click at [477, 107] on button "Use This Template" at bounding box center [513, 103] width 213 height 14
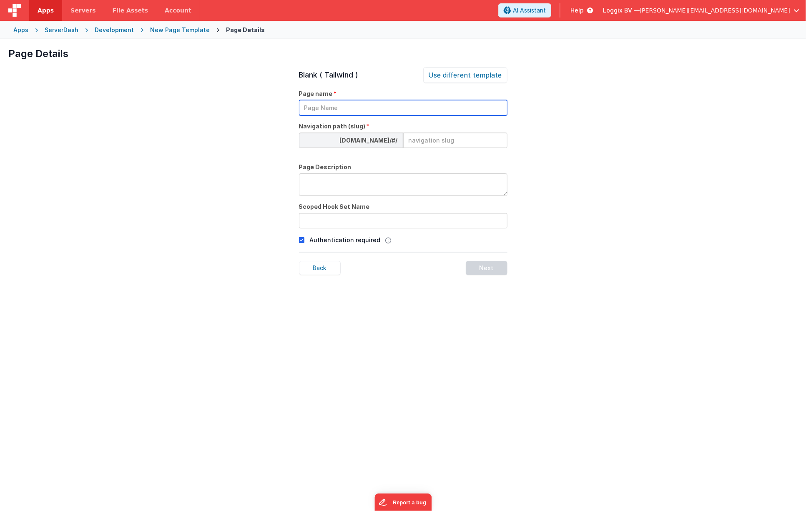
click at [397, 113] on input "text" at bounding box center [403, 107] width 208 height 15
type input "Servers"
click at [432, 143] on input at bounding box center [455, 140] width 104 height 15
type input "default"
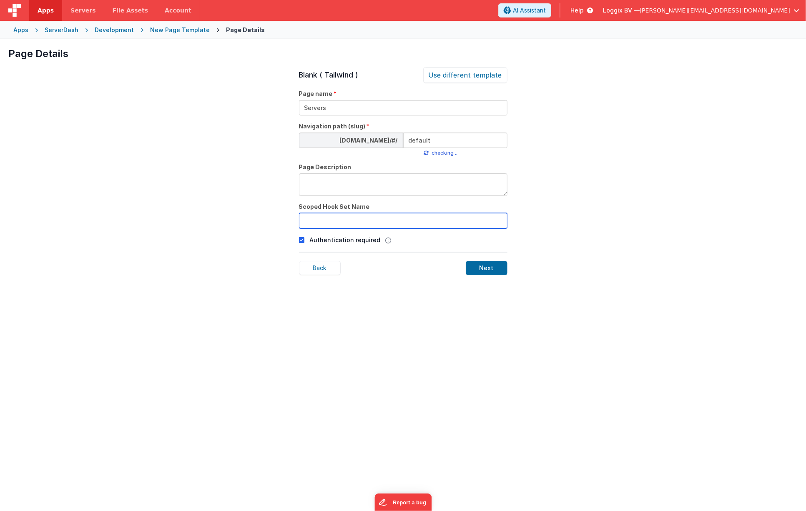
click at [382, 221] on input "text" at bounding box center [403, 220] width 208 height 15
click at [382, 221] on input "Servers" at bounding box center [403, 220] width 208 height 15
type input "Servers"
drag, startPoint x: 301, startPoint y: 240, endPoint x: 363, endPoint y: 254, distance: 62.9
click at [302, 241] on icon at bounding box center [302, 240] width 6 height 10
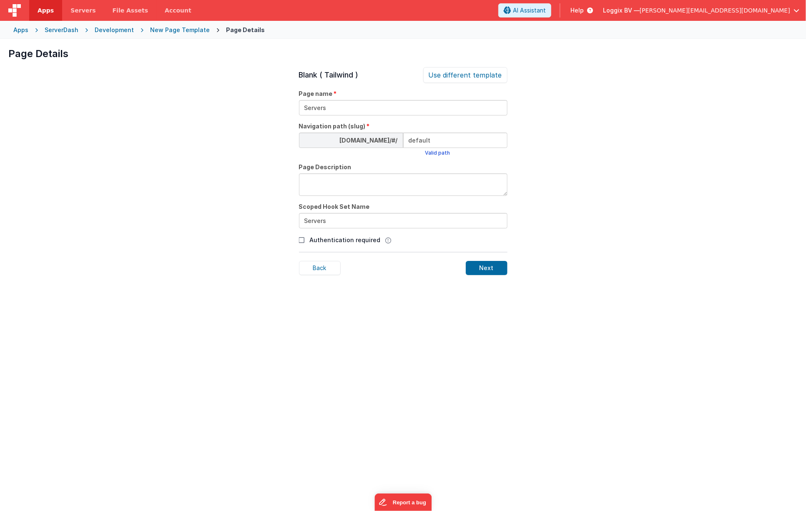
drag, startPoint x: 492, startPoint y: 267, endPoint x: 545, endPoint y: 254, distance: 55.1
click at [493, 267] on div "Next" at bounding box center [487, 268] width 42 height 14
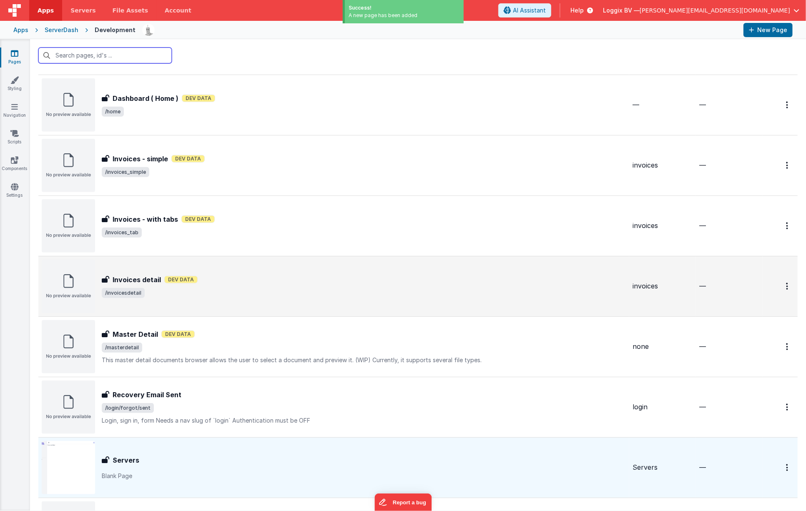
scroll to position [706, 0]
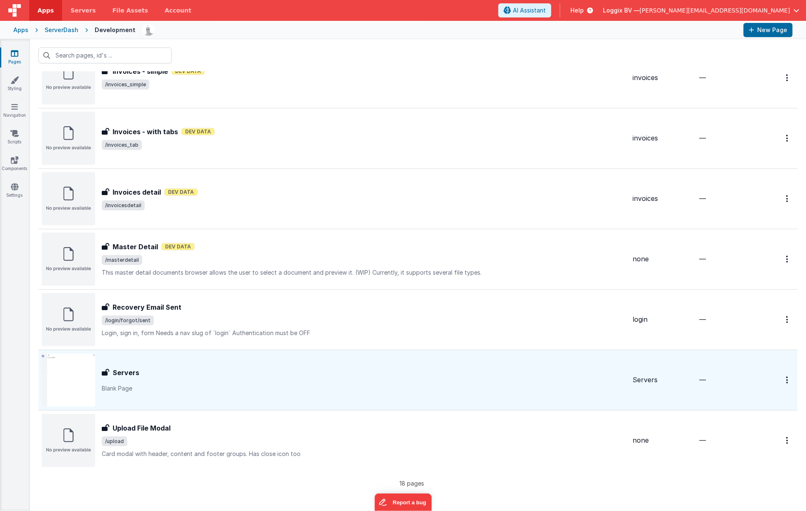
click at [201, 371] on div "Servers" at bounding box center [364, 373] width 524 height 10
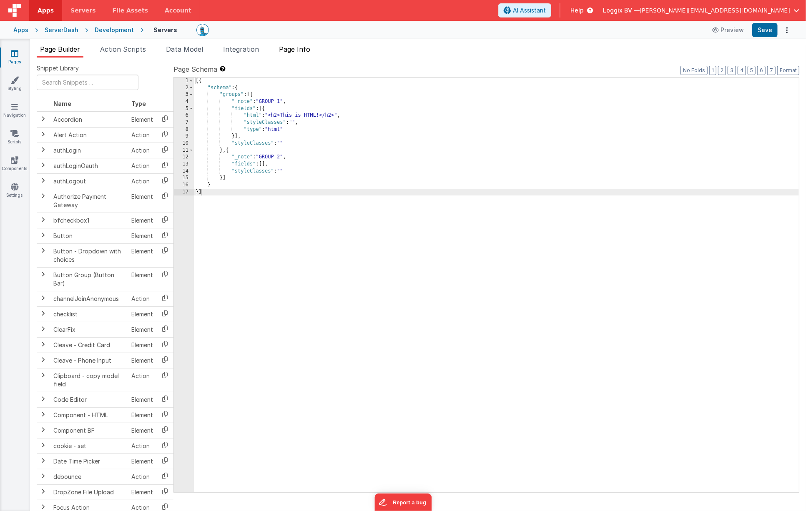
click at [299, 50] on span "Page Info" at bounding box center [294, 49] width 31 height 8
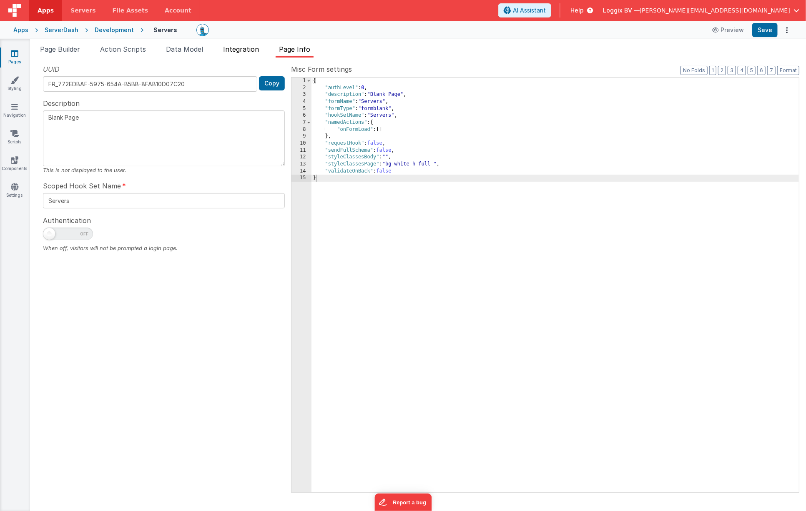
click at [249, 49] on span "Integration" at bounding box center [241, 49] width 36 height 8
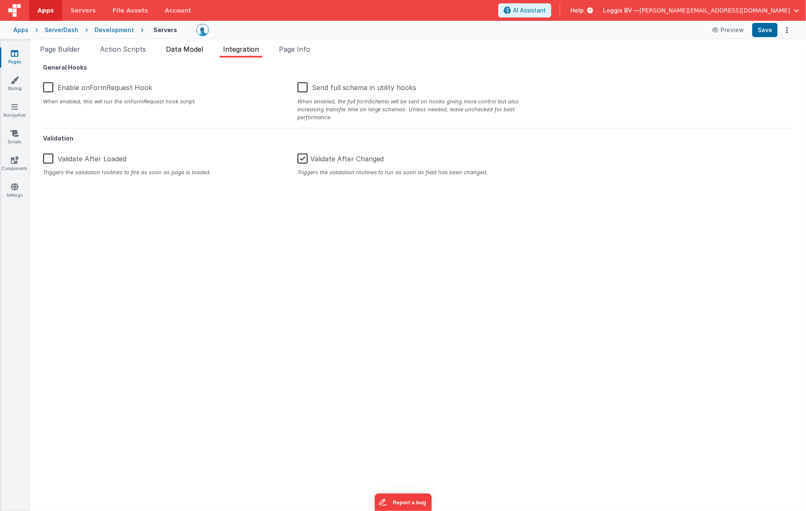
click at [190, 51] on span "Data Model" at bounding box center [184, 49] width 37 height 8
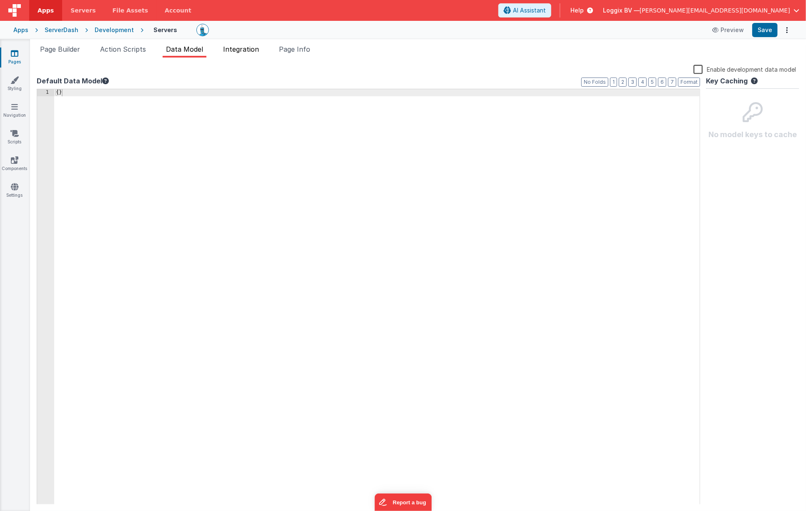
drag, startPoint x: 238, startPoint y: 52, endPoint x: 242, endPoint y: 52, distance: 4.2
click at [238, 52] on span "Integration" at bounding box center [241, 49] width 36 height 8
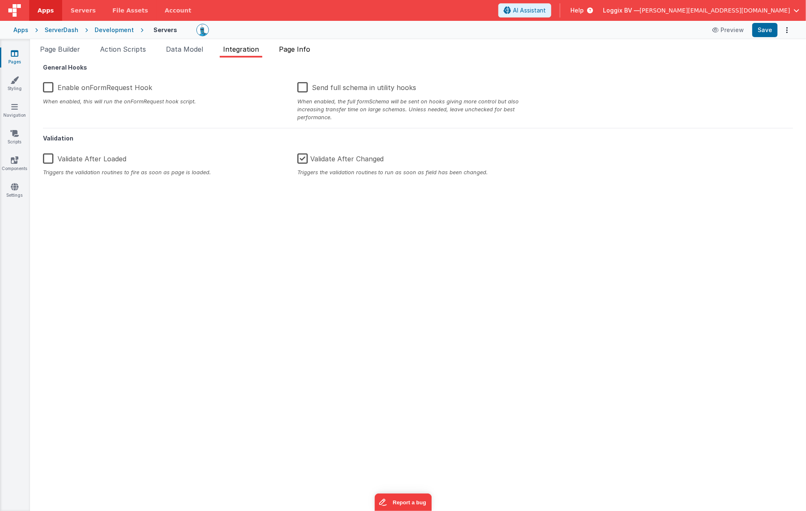
click at [298, 48] on span "Page Info" at bounding box center [294, 49] width 31 height 8
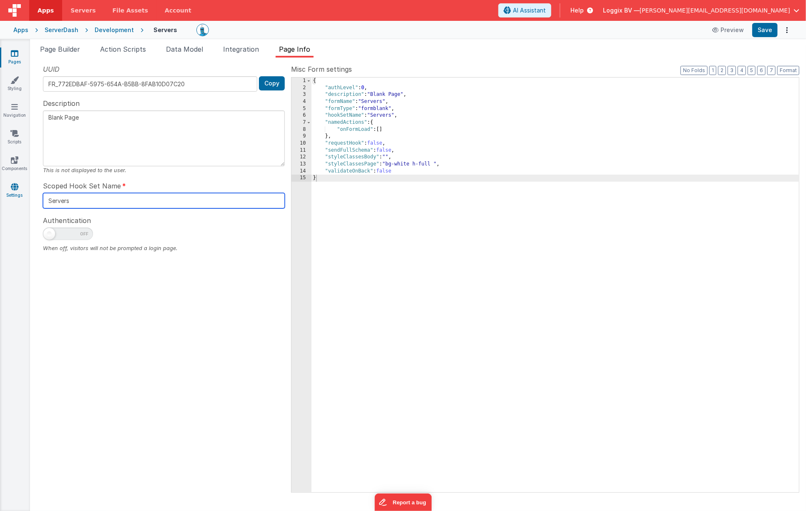
drag, startPoint x: 81, startPoint y: 202, endPoint x: 27, endPoint y: 195, distance: 54.7
click at [25, 194] on section "Pages Styling Navigation Scripts Components Settings Page Builder Action Script…" at bounding box center [403, 275] width 806 height 472
click at [175, 235] on div at bounding box center [164, 236] width 242 height 17
click at [240, 47] on span "Integration" at bounding box center [241, 49] width 36 height 8
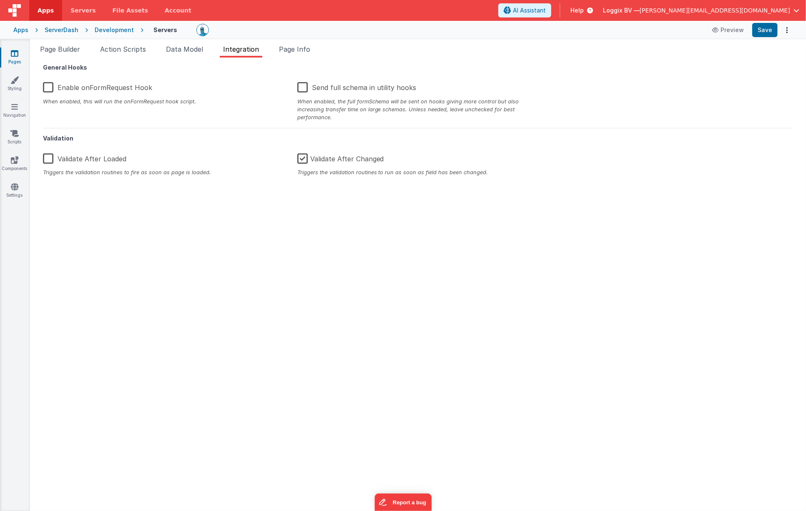
drag, startPoint x: 44, startPoint y: 87, endPoint x: 53, endPoint y: 91, distance: 9.9
click at [45, 88] on label "Enable onFormRequest Hook" at bounding box center [97, 86] width 109 height 18
click at [0, 0] on input "Enable onFormRequest Hook" at bounding box center [0, 0] width 0 height 0
click at [763, 29] on button "Save" at bounding box center [764, 30] width 25 height 14
click at [63, 49] on span "Page Builder" at bounding box center [60, 49] width 40 height 8
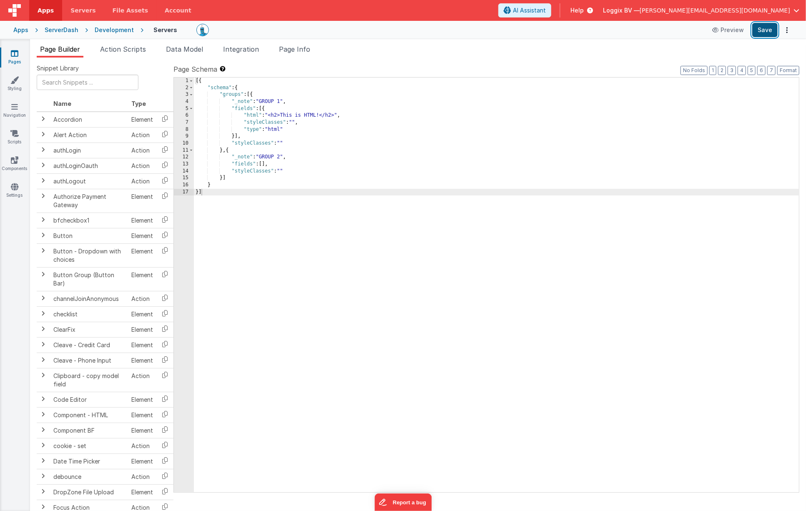
click at [761, 31] on button "Save" at bounding box center [764, 30] width 25 height 14
click at [712, 28] on button "Preview" at bounding box center [728, 29] width 42 height 13
click at [15, 83] on icon at bounding box center [14, 80] width 8 height 8
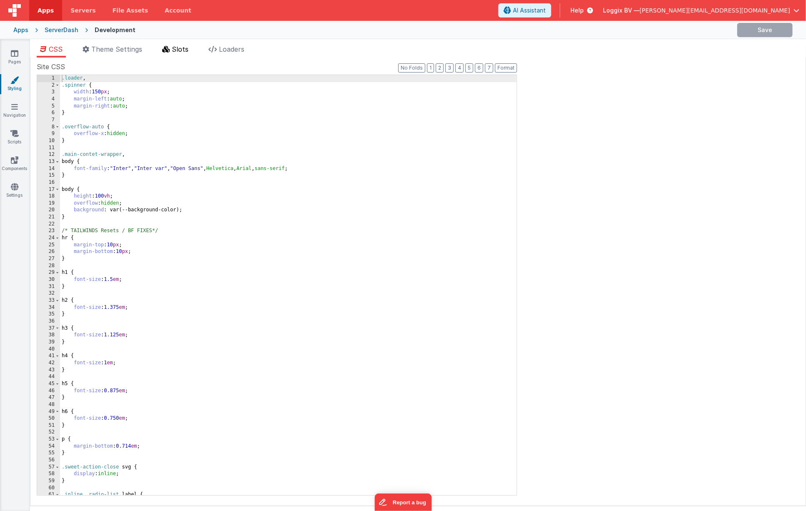
click at [183, 48] on span "Slots" at bounding box center [180, 49] width 17 height 8
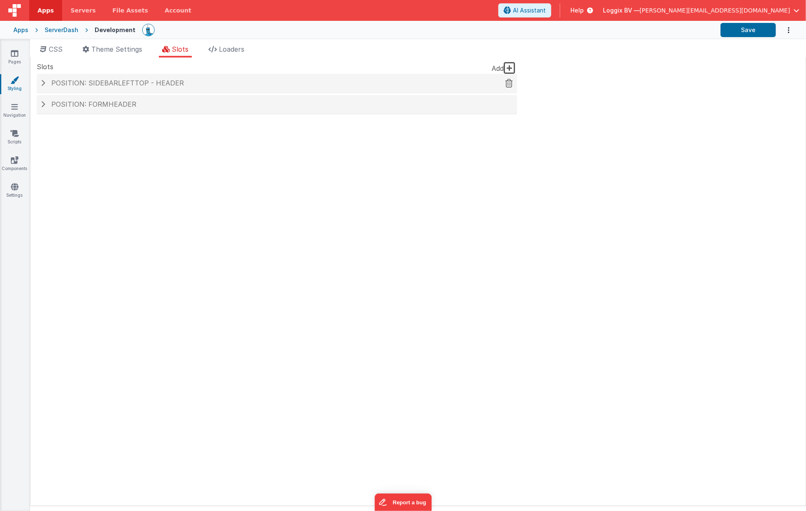
click at [116, 85] on span "Position: sidebarLeftTop - header" at bounding box center [117, 83] width 133 height 8
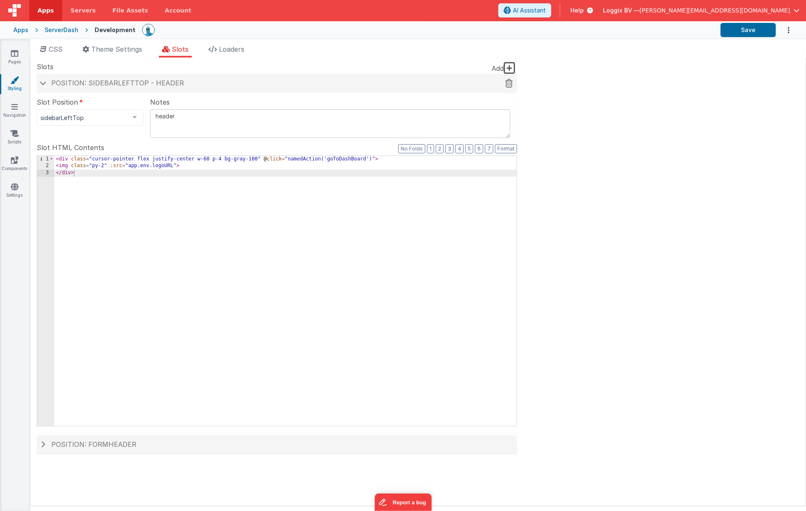
drag, startPoint x: 42, startPoint y: 83, endPoint x: 73, endPoint y: 86, distance: 31.4
click at [42, 83] on span at bounding box center [43, 83] width 7 height 4
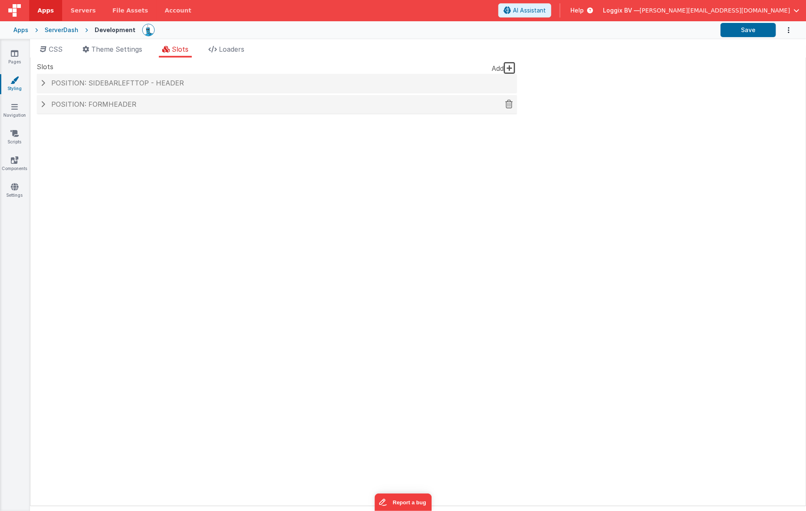
click at [108, 107] on span "Position: formHeader" at bounding box center [93, 104] width 85 height 8
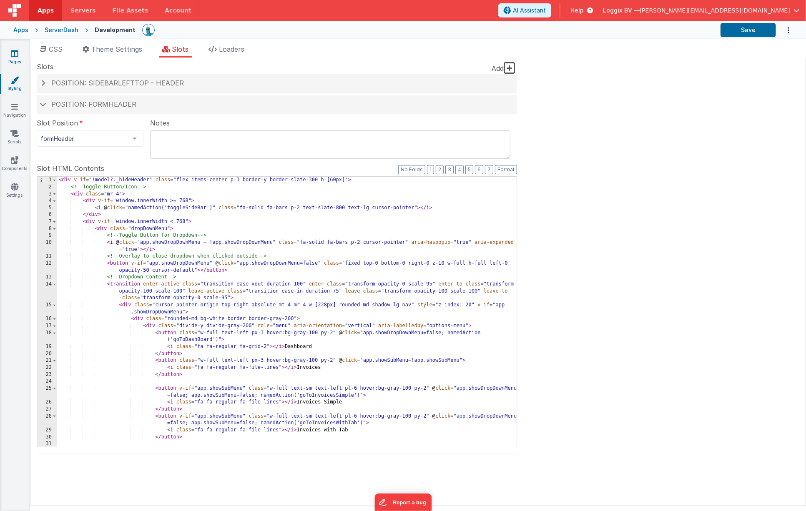
click at [9, 53] on link "Pages" at bounding box center [15, 57] width 30 height 17
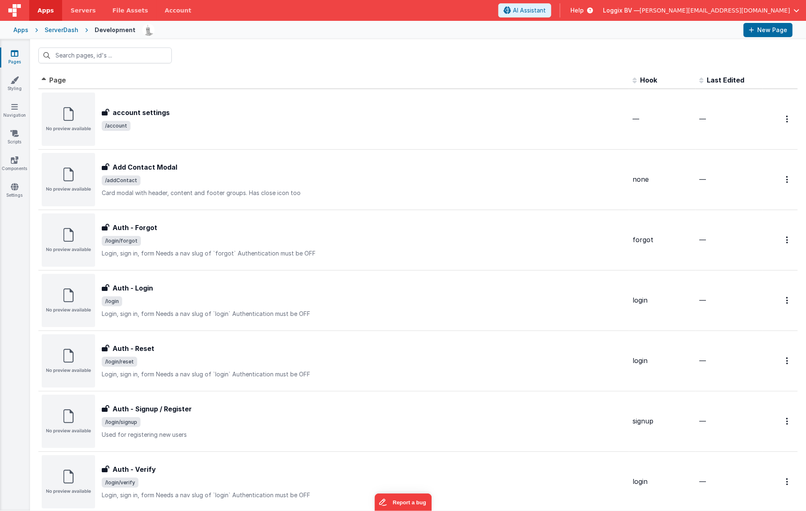
click at [59, 80] on span "Page" at bounding box center [57, 80] width 17 height 8
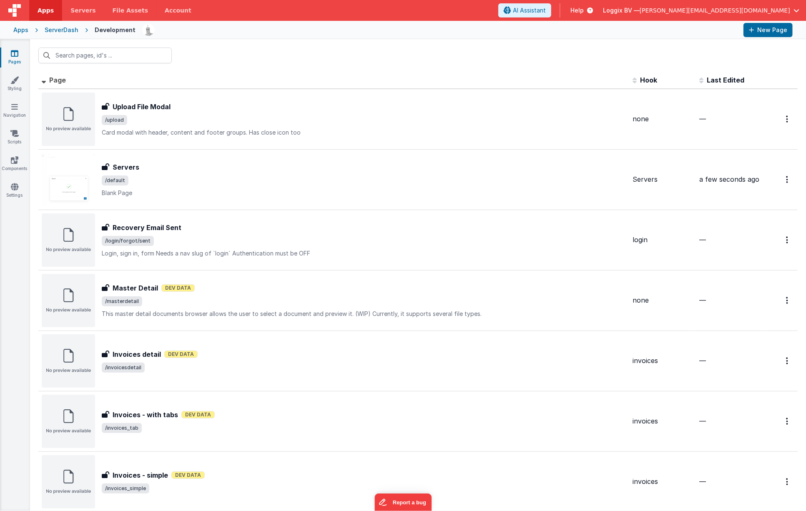
click at [60, 80] on span "Page" at bounding box center [57, 80] width 17 height 8
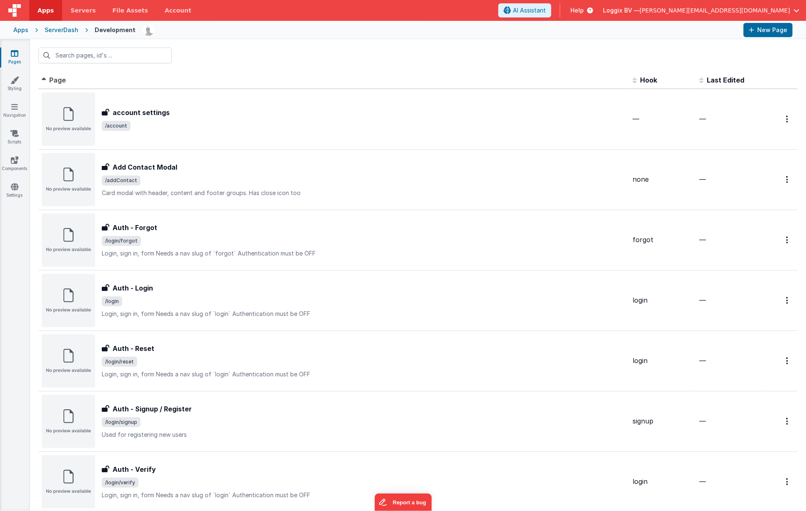
click at [724, 80] on span "Last Edited" at bounding box center [726, 80] width 38 height 8
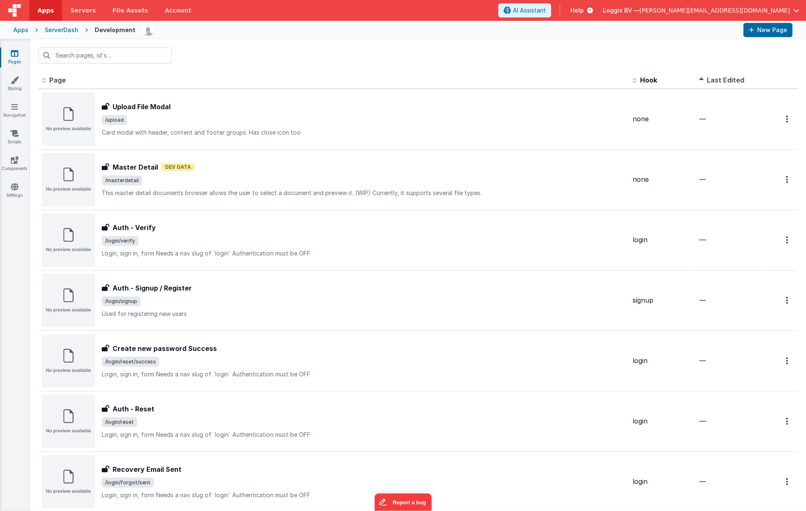
click at [714, 80] on span "Last Edited" at bounding box center [726, 80] width 38 height 8
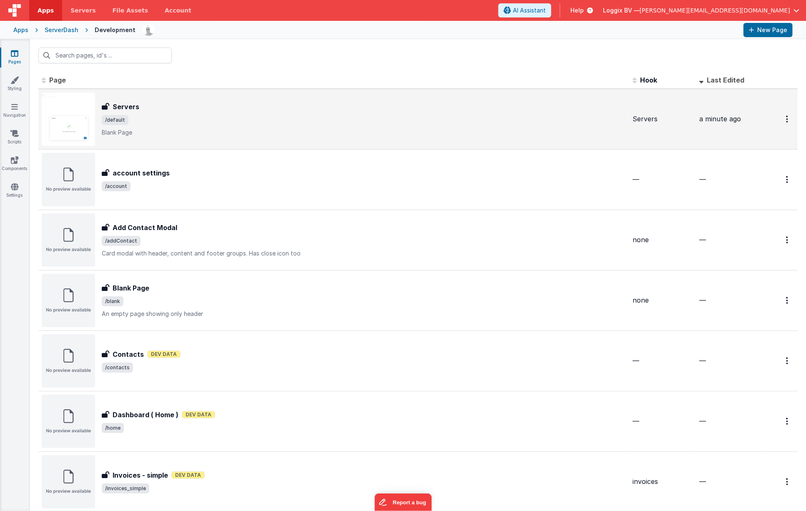
click at [477, 121] on span "/default" at bounding box center [364, 120] width 524 height 10
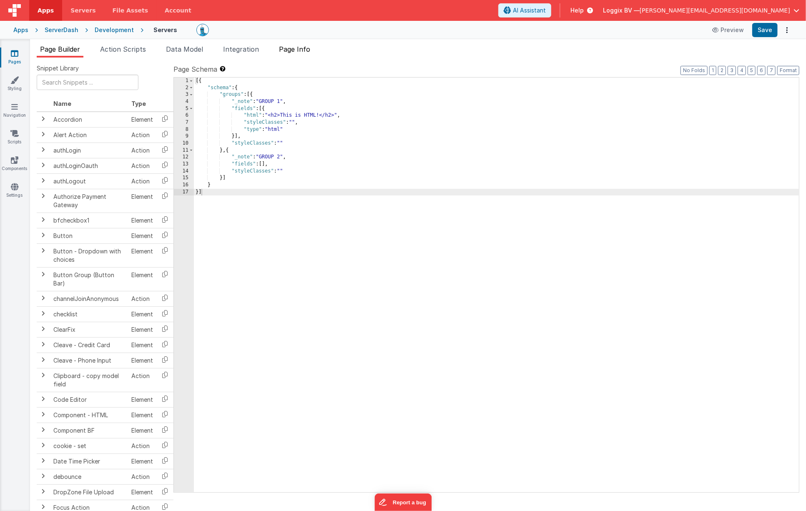
click at [295, 51] on span "Page Info" at bounding box center [294, 49] width 31 height 8
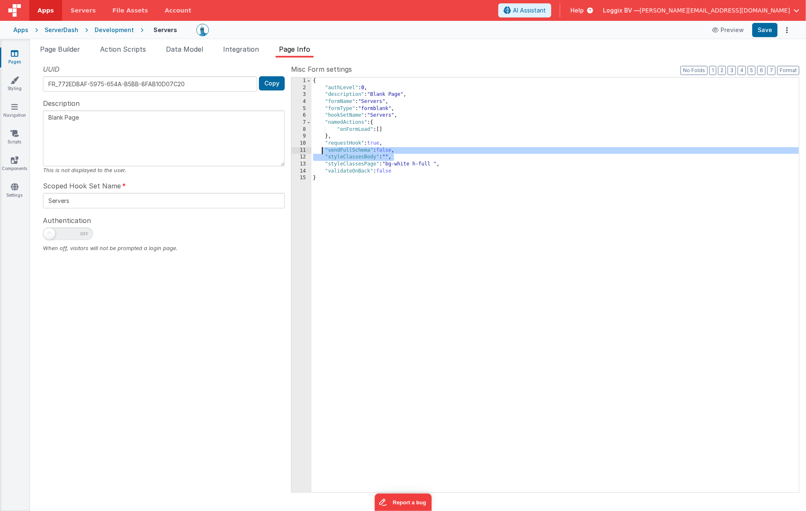
drag, startPoint x: 411, startPoint y: 160, endPoint x: 330, endPoint y: 153, distance: 81.2
click at [322, 151] on div "{ "authLevel" : 0 , "description" : "Blank Page" , "formName" : "Servers" , "fo…" at bounding box center [554, 292] width 487 height 429
click at [184, 48] on span "Data Model" at bounding box center [184, 49] width 37 height 8
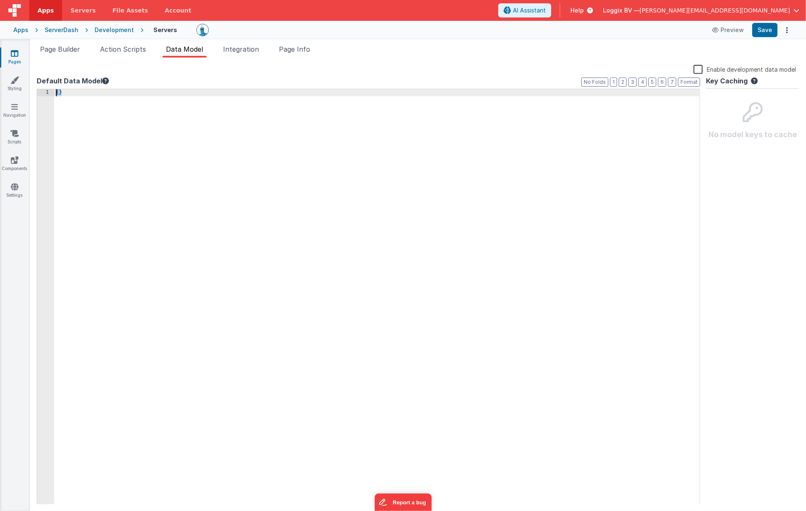
drag, startPoint x: 53, startPoint y: 90, endPoint x: 46, endPoint y: 69, distance: 22.6
click at [46, 69] on div "Enable development data model Default Data Model Format 7 6 5 4 3 2 1 No Folds …" at bounding box center [418, 284] width 763 height 440
drag, startPoint x: 120, startPoint y: 48, endPoint x: 63, endPoint y: 49, distance: 57.1
click at [120, 48] on span "Action Scripts" at bounding box center [123, 49] width 46 height 8
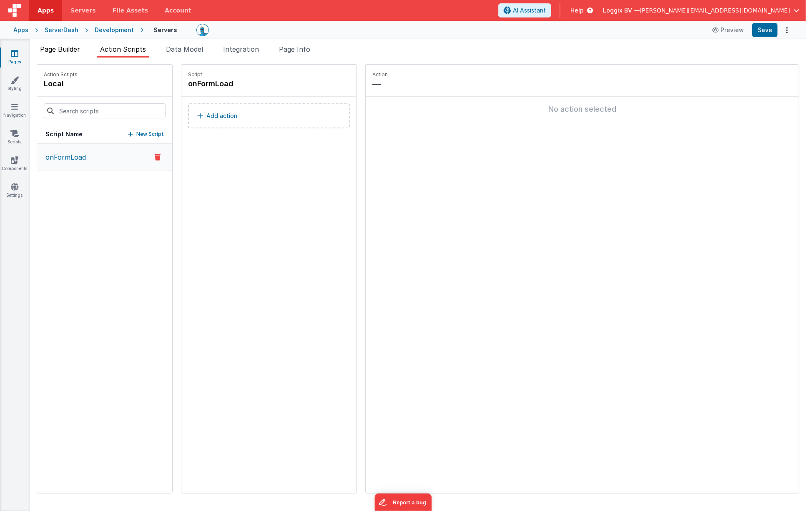
click at [55, 50] on span "Page Builder" at bounding box center [60, 49] width 40 height 8
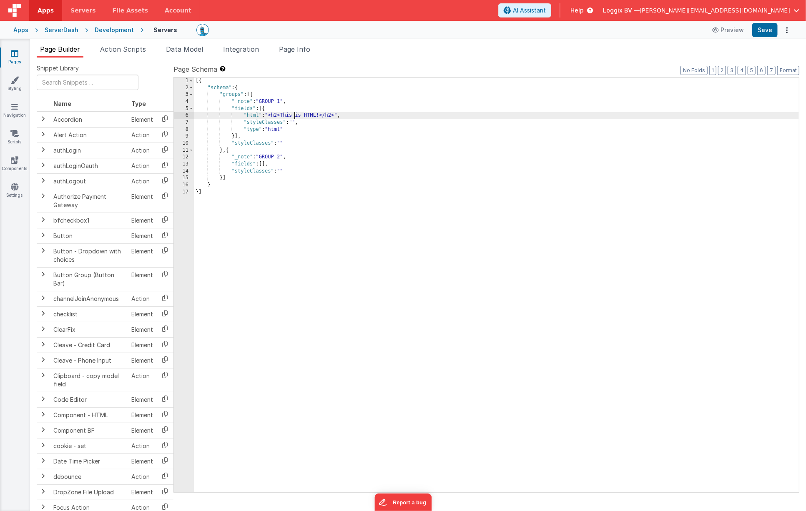
click at [294, 115] on div "[{ "schema" : { "groups" : [{ "_note" : "GROUP 1" , "fields" : [{ "html" : "<h2…" at bounding box center [496, 292] width 605 height 429
click at [188, 52] on span "Data Model" at bounding box center [184, 49] width 37 height 8
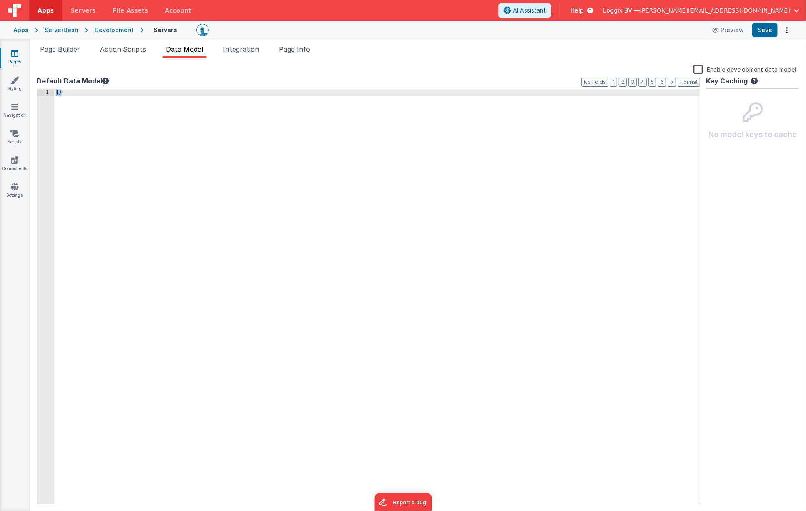
drag, startPoint x: 80, startPoint y: 48, endPoint x: 91, endPoint y: 47, distance: 10.4
click at [80, 48] on span "Page Builder" at bounding box center [60, 49] width 40 height 8
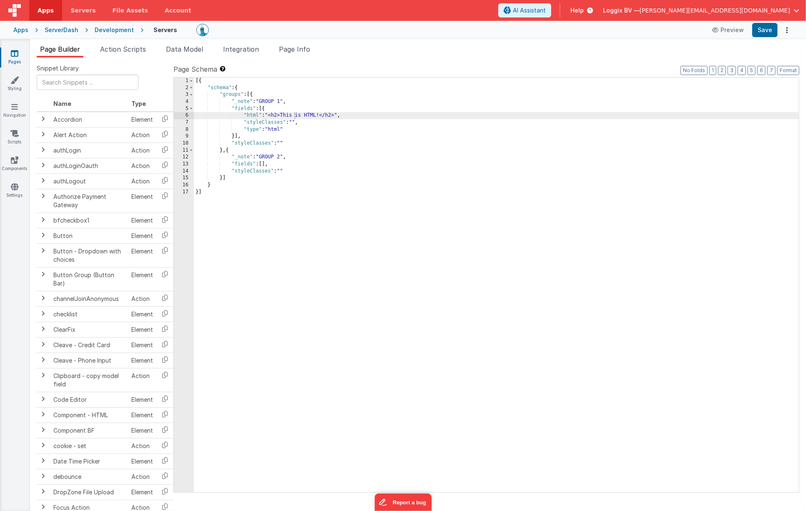
click at [18, 53] on icon at bounding box center [15, 53] width 8 height 8
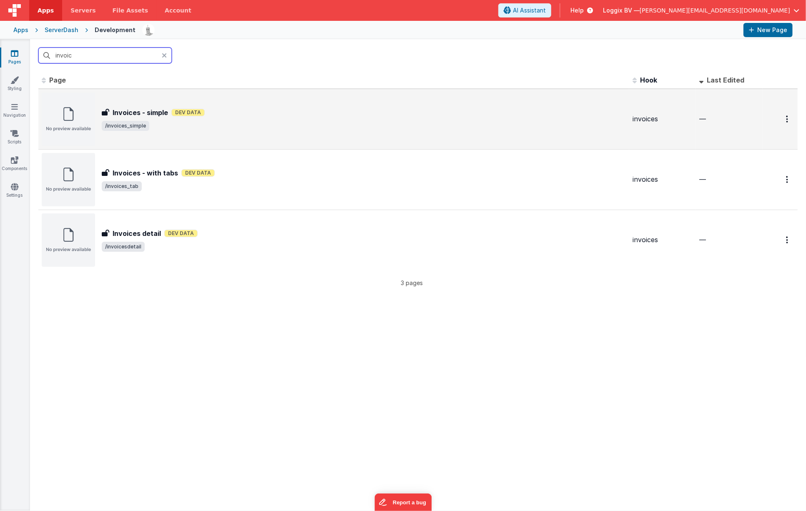
type input "invoic"
click at [235, 112] on div "Invoices - simple Dev Data" at bounding box center [364, 113] width 524 height 10
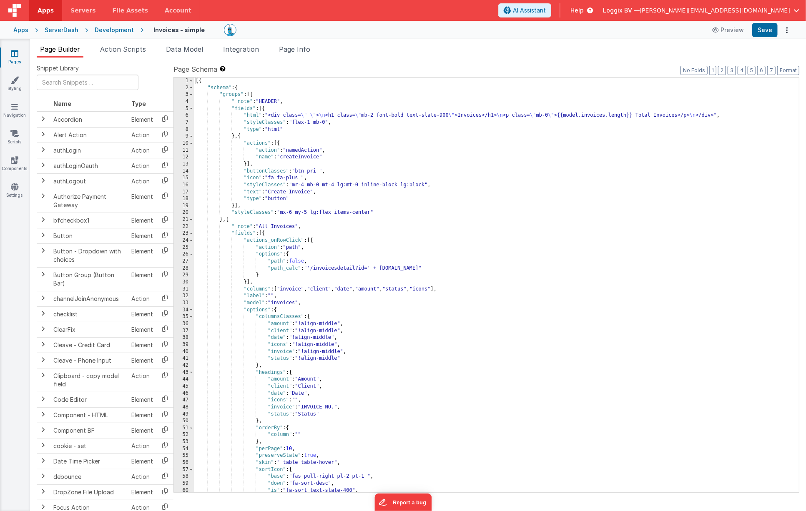
drag, startPoint x: 301, startPoint y: 49, endPoint x: 261, endPoint y: 65, distance: 43.6
click at [301, 49] on span "Page Info" at bounding box center [294, 49] width 31 height 8
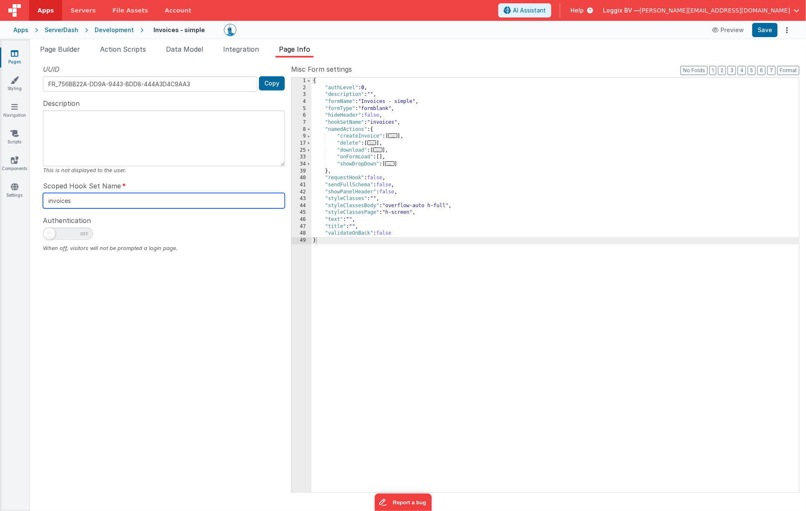
drag, startPoint x: 76, startPoint y: 200, endPoint x: 40, endPoint y: 196, distance: 35.6
click at [40, 196] on div "UUID FR_756BB22A-DD9A-9443-BDD8-444A3D4C9AA3 Copy Description This is not displ…" at bounding box center [164, 278] width 254 height 428
drag, startPoint x: 239, startPoint y: 51, endPoint x: 237, endPoint y: 57, distance: 6.7
click at [239, 51] on span "Integration" at bounding box center [241, 49] width 36 height 8
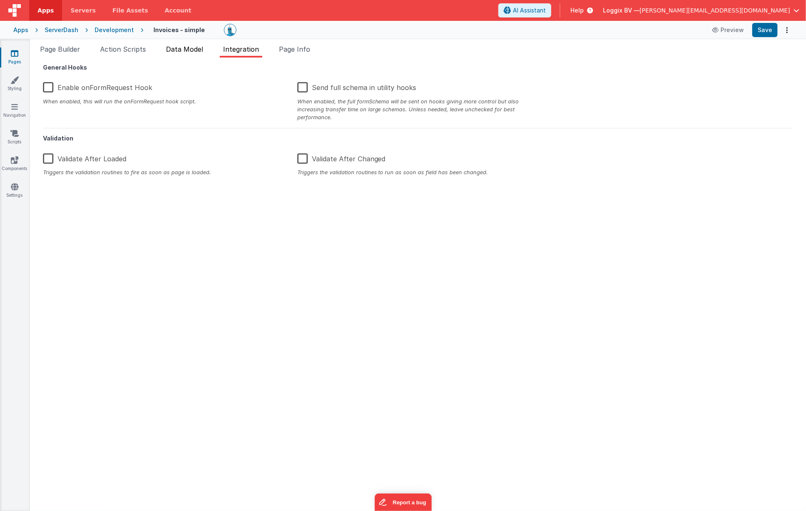
click at [186, 49] on span "Data Model" at bounding box center [184, 49] width 37 height 8
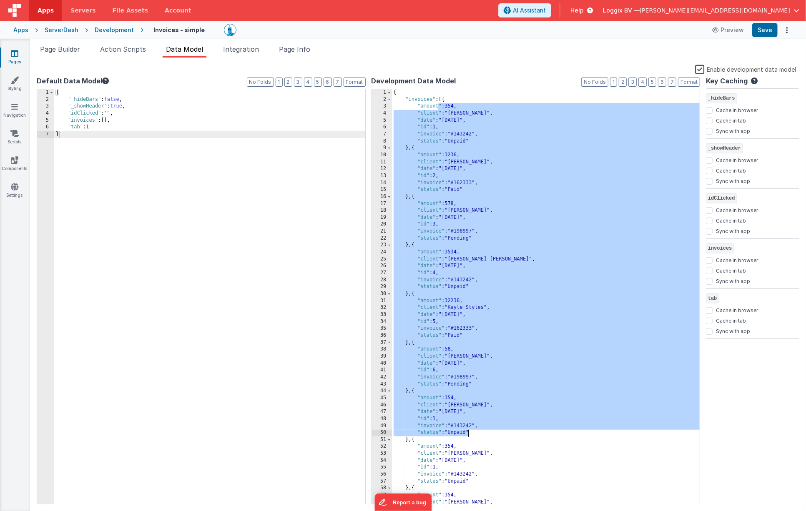
drag, startPoint x: 437, startPoint y: 104, endPoint x: 469, endPoint y: 434, distance: 331.3
click at [468, 434] on div "{ "invoices" : [{ "amount" : 354 , "client" : "[PERSON_NAME]" , "date" : "[DATE…" at bounding box center [546, 304] width 308 height 430
drag, startPoint x: 241, startPoint y: 50, endPoint x: 205, endPoint y: 68, distance: 39.7
click at [241, 50] on span "Integration" at bounding box center [241, 49] width 36 height 8
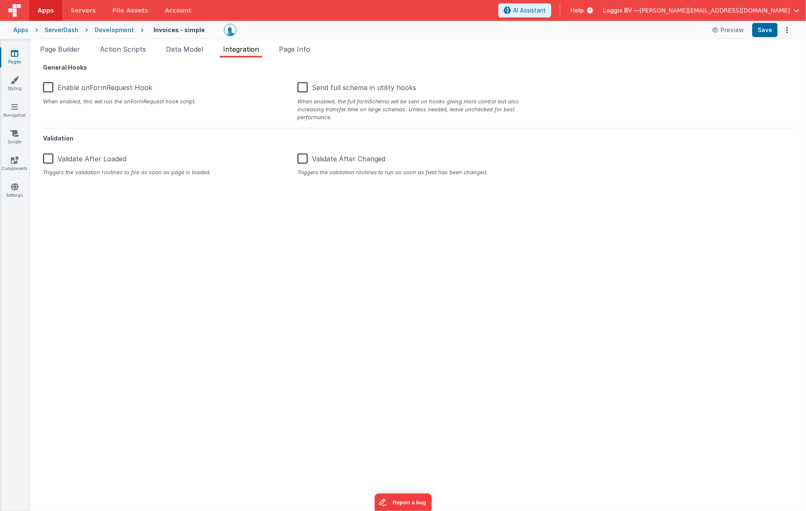
click at [47, 86] on label "Enable onFormRequest Hook" at bounding box center [97, 86] width 109 height 18
click at [0, 0] on input "Enable onFormRequest Hook" at bounding box center [0, 0] width 0 height 0
click at [769, 23] on button "Save" at bounding box center [764, 30] width 25 height 14
click at [174, 48] on span "Data Model" at bounding box center [184, 49] width 37 height 8
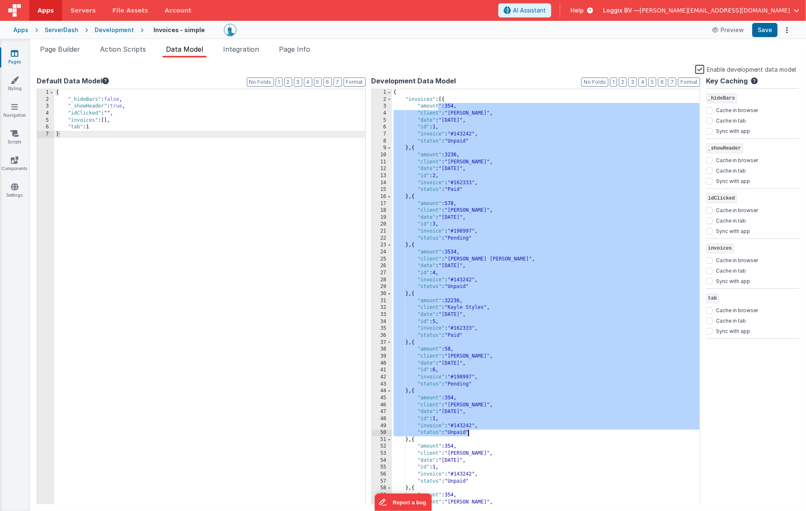
click at [485, 174] on div "{ "invoices" : [{ "amount" : 354 , "client" : "[PERSON_NAME]" , "date" : "[DATE…" at bounding box center [546, 304] width 308 height 430
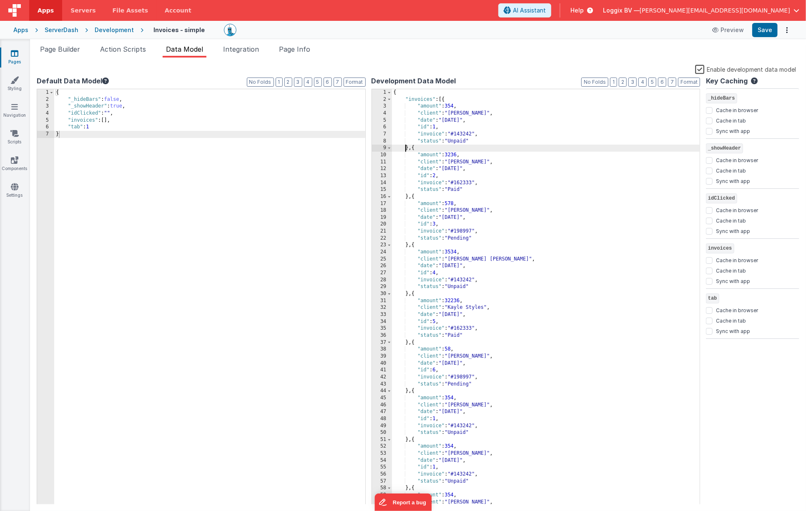
click at [407, 149] on div "{ "invoices" : [{ "amount" : 354 , "client" : "[PERSON_NAME]" , "date" : "[DATE…" at bounding box center [546, 304] width 308 height 430
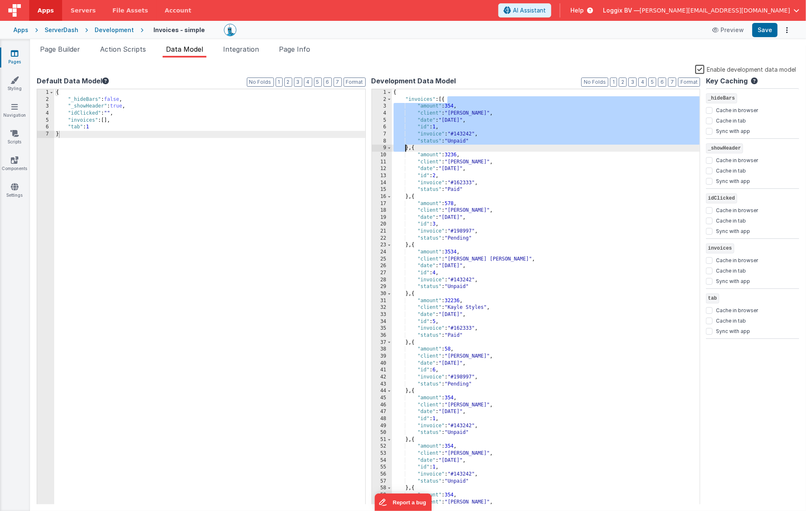
click at [407, 148] on div "{ "invoices" : [{ "amount" : 354 , "client" : "[PERSON_NAME]" , "date" : "[DATE…" at bounding box center [546, 304] width 308 height 430
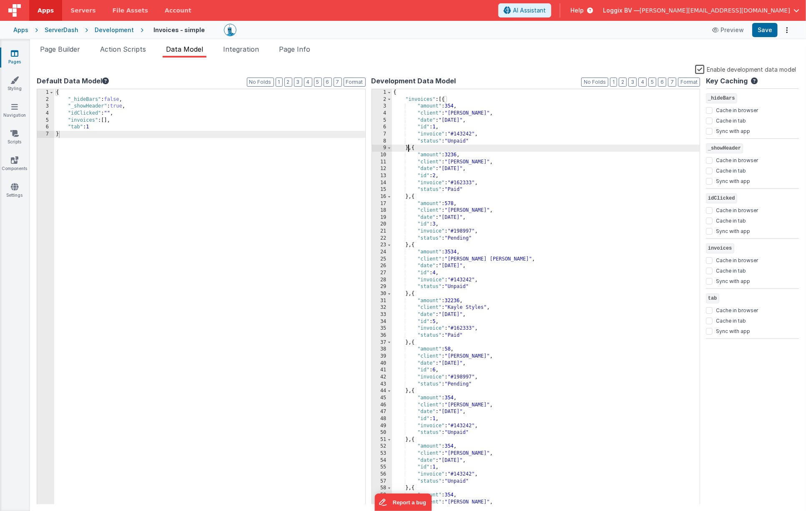
click at [408, 148] on div "{ "invoices" : [{ "amount" : 354 , "client" : "[PERSON_NAME]" , "date" : "[DATE…" at bounding box center [546, 304] width 308 height 430
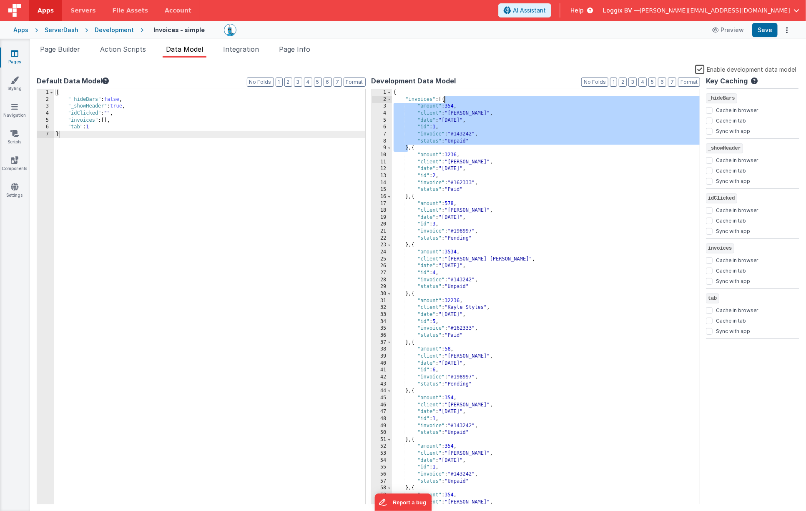
drag, startPoint x: 408, startPoint y: 145, endPoint x: 464, endPoint y: 160, distance: 57.7
click at [445, 98] on div "{ "invoices" : [{ "amount" : 354 , "client" : "[PERSON_NAME]" , "date" : "[DATE…" at bounding box center [546, 304] width 308 height 430
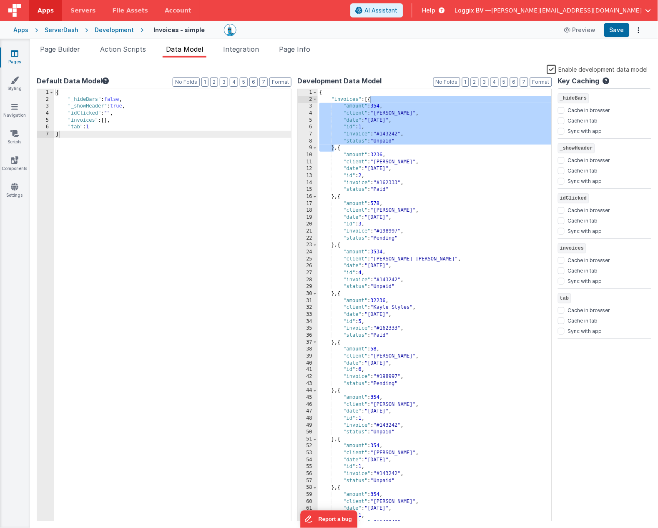
drag, startPoint x: 74, startPoint y: 49, endPoint x: 97, endPoint y: 58, distance: 24.4
click at [74, 49] on span "Page Builder" at bounding box center [60, 49] width 40 height 8
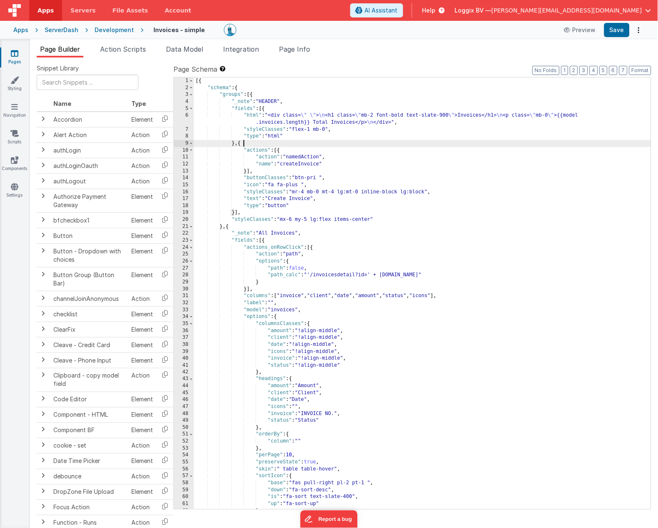
click at [358, 141] on div "[{ "schema" : { "groups" : [{ "_note" : "HEADER" , "fields" : [{ "html" : "<div…" at bounding box center [422, 301] width 457 height 446
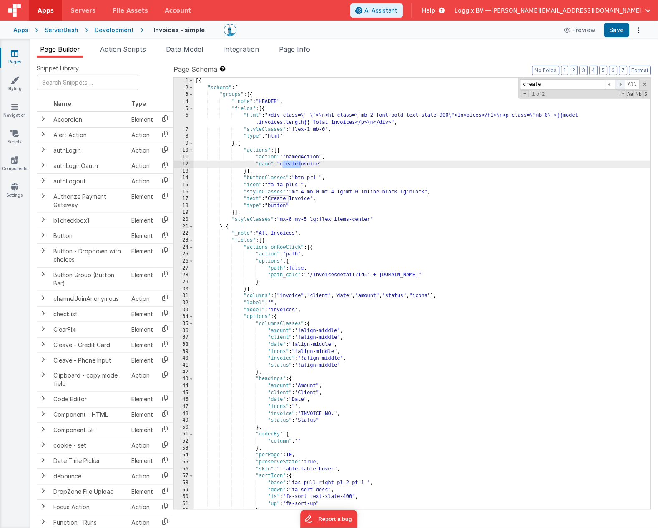
type input "create"
click at [622, 85] on span at bounding box center [620, 84] width 10 height 10
drag, startPoint x: 289, startPoint y: 158, endPoint x: 318, endPoint y: 159, distance: 28.4
click at [321, 158] on div "[{ "schema" : { "groups" : [{ "_note" : "HEADER" , "fields" : [{ "html" : "<div…" at bounding box center [422, 301] width 457 height 446
drag, startPoint x: 286, startPoint y: 165, endPoint x: 319, endPoint y: 166, distance: 32.5
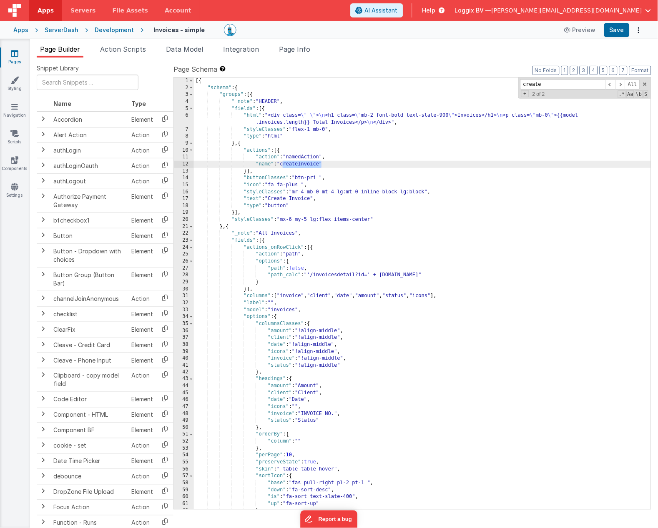
click at [321, 165] on div "[{ "schema" : { "groups" : [{ "_note" : "HEADER" , "fields" : [{ "html" : "<div…" at bounding box center [422, 301] width 457 height 446
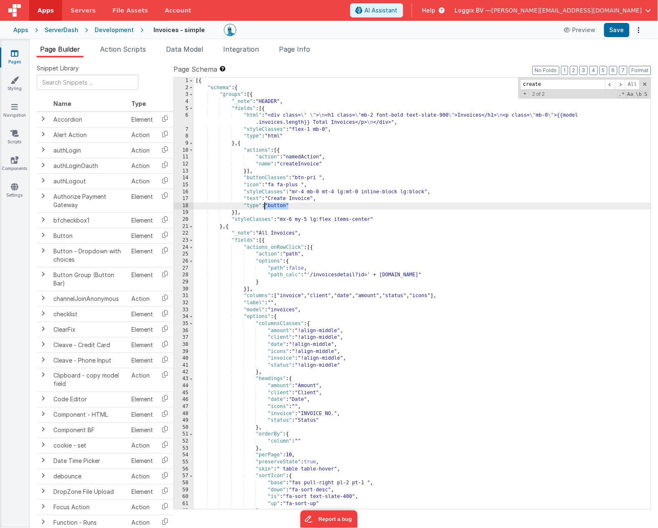
drag, startPoint x: 288, startPoint y: 206, endPoint x: 279, endPoint y: 205, distance: 8.8
click at [264, 206] on div "[{ "schema" : { "groups" : [{ "_note" : "HEADER" , "fields" : [{ "html" : "<div…" at bounding box center [422, 301] width 457 height 446
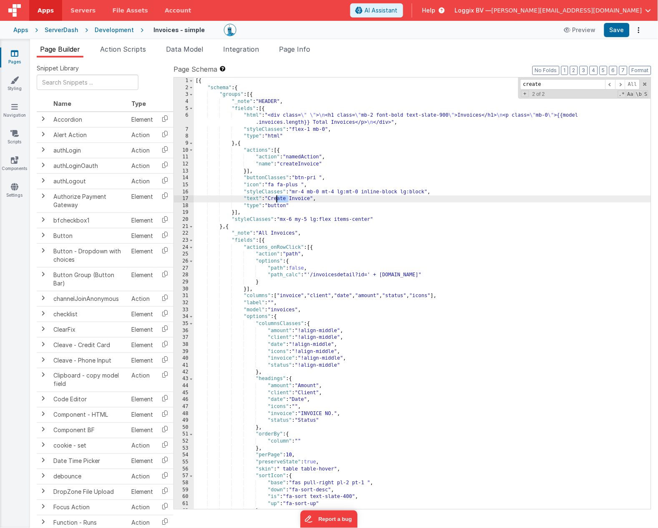
drag, startPoint x: 289, startPoint y: 199, endPoint x: 275, endPoint y: 199, distance: 13.3
click at [275, 199] on div "[{ "schema" : { "groups" : [{ "_note" : "HEADER" , "fields" : [{ "html" : "<div…" at bounding box center [422, 301] width 457 height 446
click at [137, 50] on span "Action Scripts" at bounding box center [123, 49] width 46 height 8
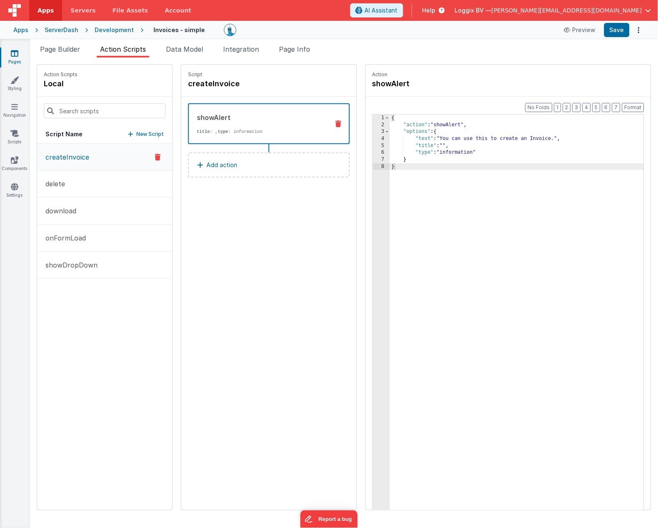
click at [67, 154] on p "createInvoice" at bounding box center [64, 157] width 49 height 10
drag, startPoint x: 470, startPoint y: 150, endPoint x: 466, endPoint y: 152, distance: 4.7
click at [470, 150] on div "{ "action" : "showAlert" , "options" : { "text" : "You can use this to create a…" at bounding box center [529, 332] width 278 height 435
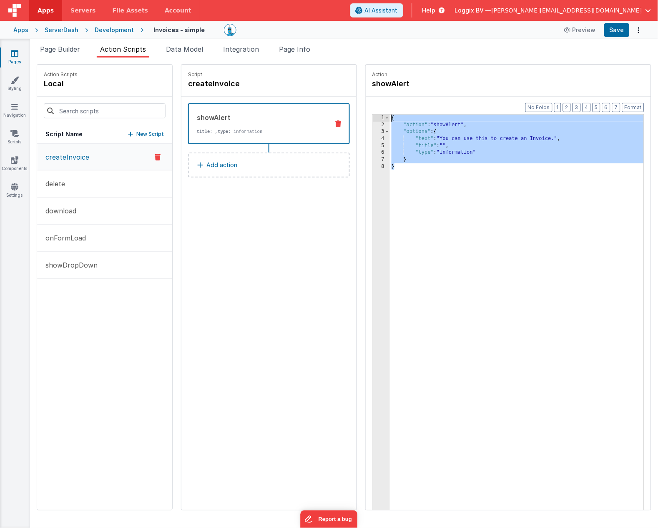
drag, startPoint x: 409, startPoint y: 176, endPoint x: 367, endPoint y: 94, distance: 92.0
click at [366, 94] on fieldset "Action showAlert Format 7 6 5 4 3 2 1 No Folds 1 2 3 4 5 6 7 8 { "action" : "sh…" at bounding box center [508, 288] width 285 height 446
click at [414, 179] on div "{ "action" : "showAlert" , "options" : { "text" : "You can use this to create a…" at bounding box center [517, 326] width 254 height 422
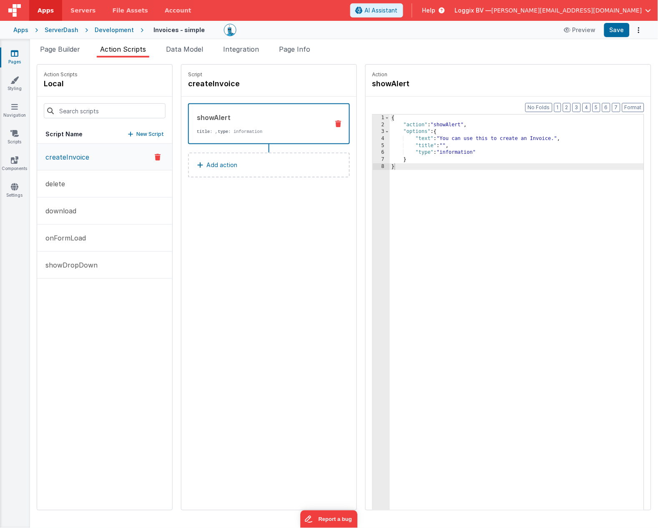
click at [218, 162] on button "Add action" at bounding box center [269, 165] width 162 height 25
drag, startPoint x: 201, startPoint y: 204, endPoint x: 273, endPoint y: 177, distance: 76.7
click at [201, 204] on div "Select New Action Function - Runs JavaScript Clipboard - copy model field runUt…" at bounding box center [329, 264] width 658 height 528
click at [335, 123] on icon at bounding box center [338, 124] width 6 height 7
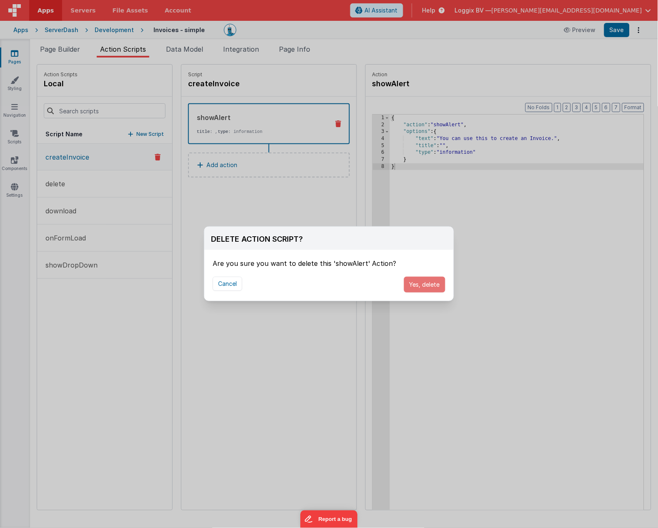
drag, startPoint x: 430, startPoint y: 286, endPoint x: 382, endPoint y: 283, distance: 48.1
click at [430, 286] on button "Yes, delete" at bounding box center [424, 285] width 41 height 16
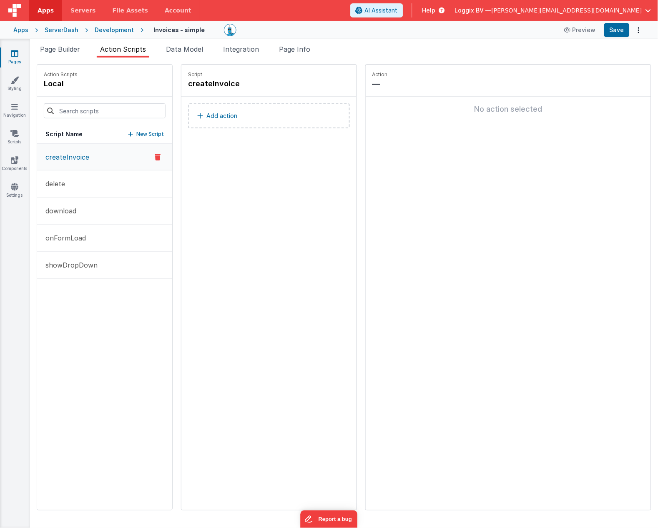
click at [206, 114] on p "Add action" at bounding box center [221, 116] width 31 height 10
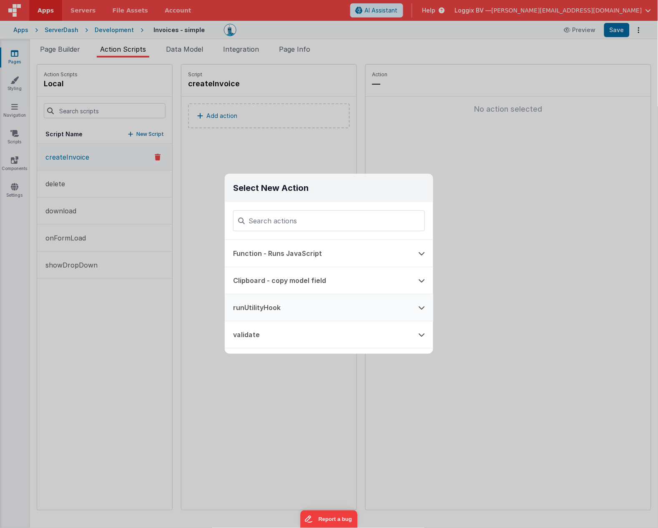
drag, startPoint x: 274, startPoint y: 304, endPoint x: 285, endPoint y: 303, distance: 10.4
click at [274, 304] on button "runUtilityHook" at bounding box center [317, 307] width 185 height 27
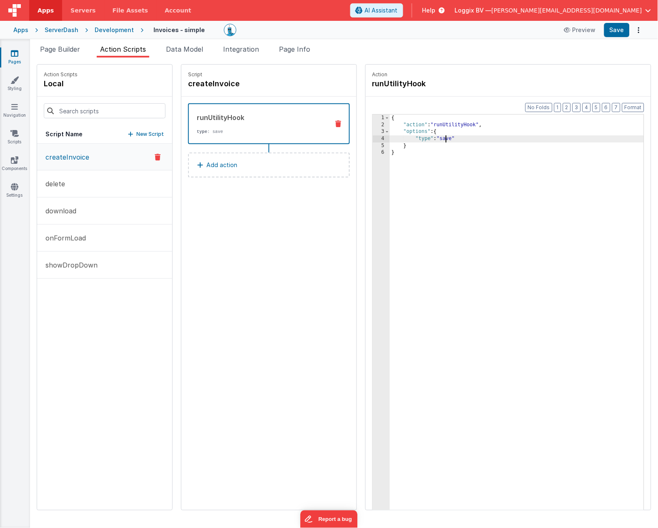
click at [423, 138] on div "{ "action" : "runUtilityHook" , "options" : { "type" : "save" } }" at bounding box center [529, 332] width 278 height 435
click at [459, 155] on div "{ "action" : "runUtilityHook" , "options" : { "type" : "create" } }" at bounding box center [529, 332] width 278 height 435
drag, startPoint x: 436, startPoint y: 137, endPoint x: 436, endPoint y: 149, distance: 11.7
click at [436, 138] on div "{ "action" : "runUtilityHook" , "options" : { "type" : "create" } }" at bounding box center [529, 332] width 278 height 435
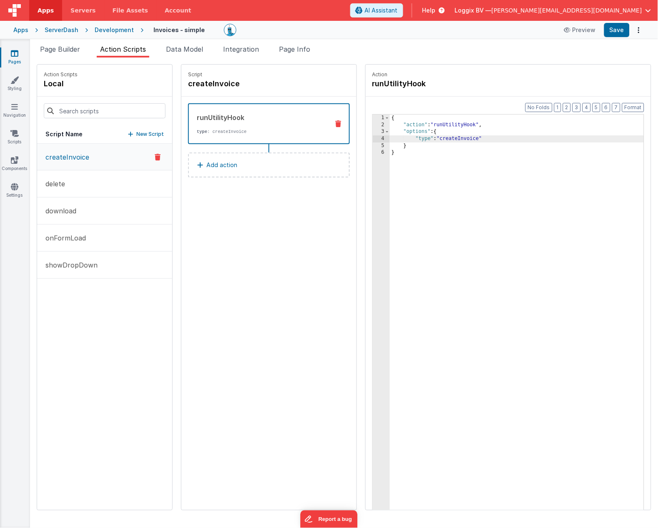
drag, startPoint x: 435, startPoint y: 173, endPoint x: 426, endPoint y: 171, distance: 9.3
click at [435, 173] on div "{ "action" : "runUtilityHook" , "options" : { "type" : "createInvoice" } }" at bounding box center [529, 332] width 278 height 435
drag, startPoint x: 608, startPoint y: 30, endPoint x: 603, endPoint y: 32, distance: 6.1
click at [608, 30] on button "Save" at bounding box center [616, 30] width 25 height 14
drag, startPoint x: 458, startPoint y: 123, endPoint x: 404, endPoint y: 124, distance: 53.8
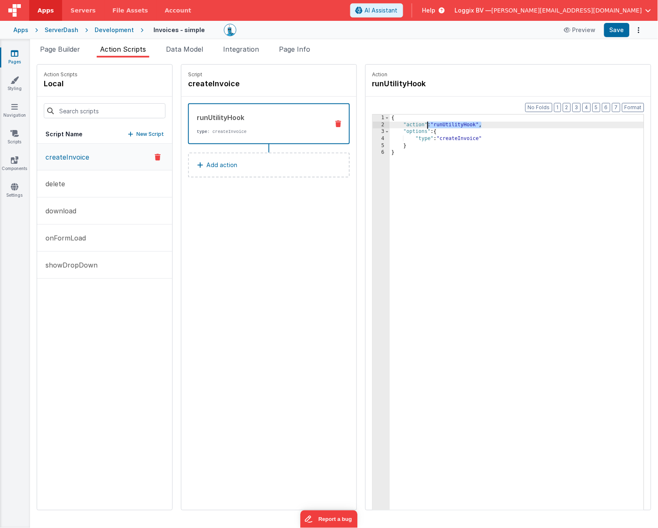
click at [404, 124] on div "{ "action" : "runUtilityHook" , "options" : { "type" : "createInvoice" } }" at bounding box center [529, 332] width 278 height 435
drag, startPoint x: 460, startPoint y: 137, endPoint x: 418, endPoint y: 137, distance: 42.5
click at [418, 137] on div "{ "action" : "runUtilityHook" , "options" : { "type" : "createInvoice" } }" at bounding box center [529, 332] width 278 height 435
drag, startPoint x: 393, startPoint y: 143, endPoint x: 427, endPoint y: 143, distance: 34.2
click at [427, 143] on div "{ "action" : "runUtilityHook" , "options" : { "type" : "createInvoice" } }" at bounding box center [529, 332] width 278 height 435
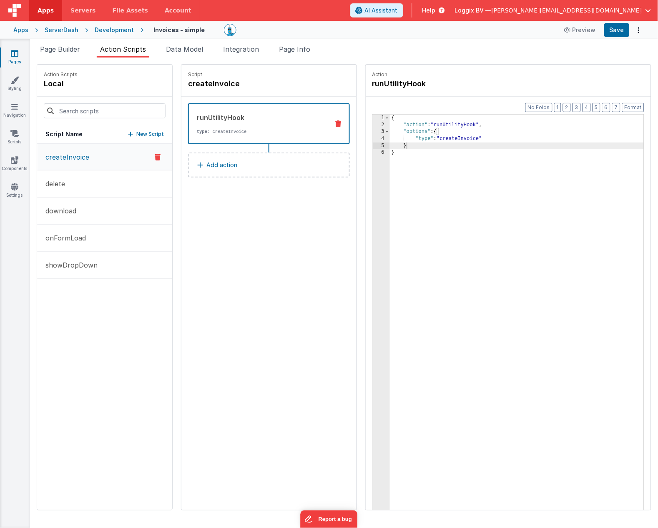
click at [227, 162] on button "Add action" at bounding box center [269, 165] width 162 height 25
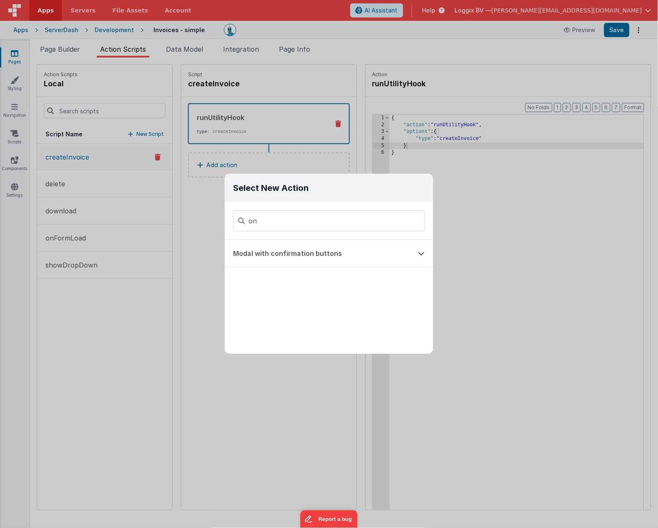
type input "o"
type input "f"
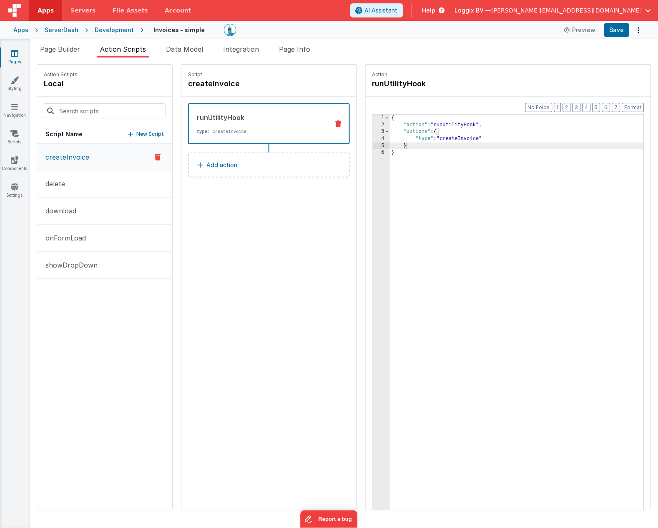
drag, startPoint x: 193, startPoint y: 256, endPoint x: 133, endPoint y: 233, distance: 64.6
click at [193, 256] on div "Select New Action Function - Runs JavaScript Clipboard - copy model field runUt…" at bounding box center [329, 264] width 658 height 528
click at [213, 163] on button "Add action" at bounding box center [269, 165] width 162 height 25
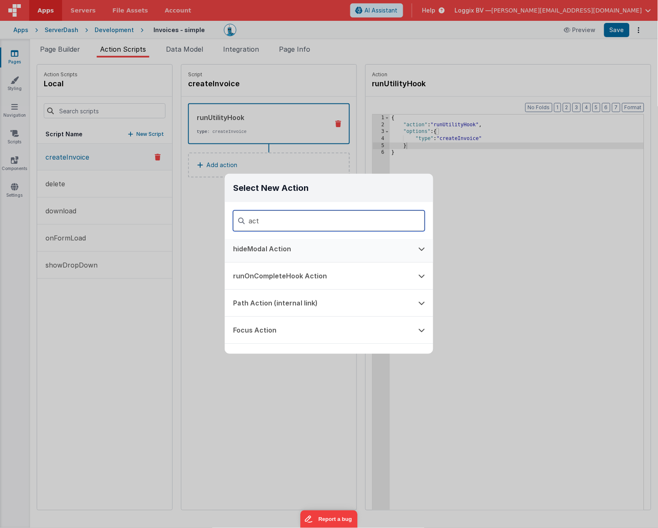
scroll to position [32, 0]
type input "act"
click at [310, 274] on button "runOnCompleteHook Action" at bounding box center [317, 275] width 185 height 27
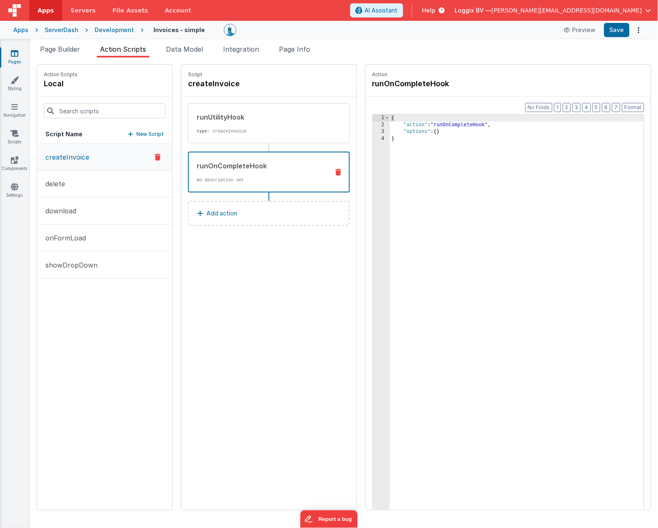
click at [415, 132] on div "{ "action" : "runOnCompleteHook" , "options" : { } }" at bounding box center [529, 332] width 278 height 435
click at [215, 215] on button "Add action" at bounding box center [269, 213] width 162 height 25
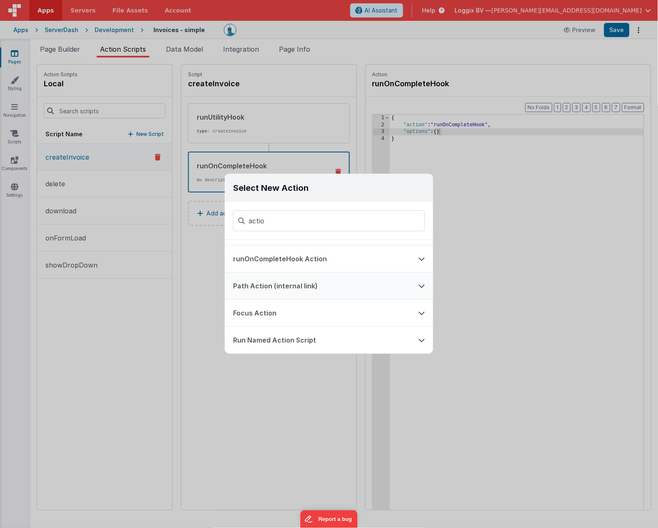
scroll to position [49, 0]
type input "actio"
click at [305, 343] on button "Run Named Action Script" at bounding box center [317, 340] width 185 height 27
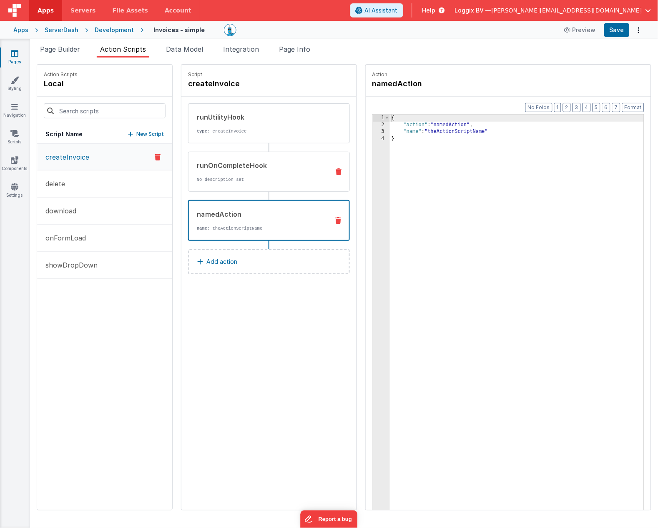
click at [336, 171] on icon at bounding box center [339, 171] width 6 height 7
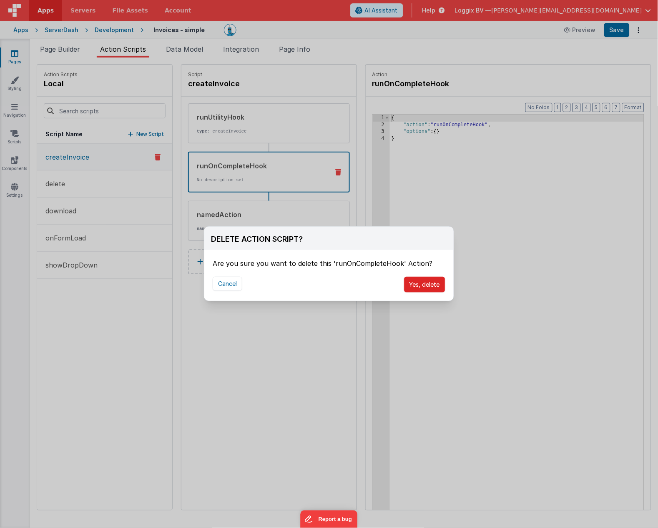
click at [422, 284] on button "Yes, delete" at bounding box center [424, 285] width 41 height 16
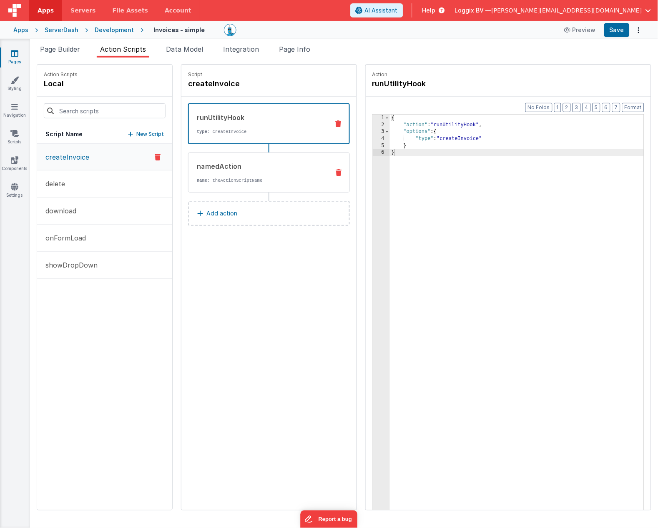
click at [251, 164] on div "namedAction" at bounding box center [260, 166] width 126 height 10
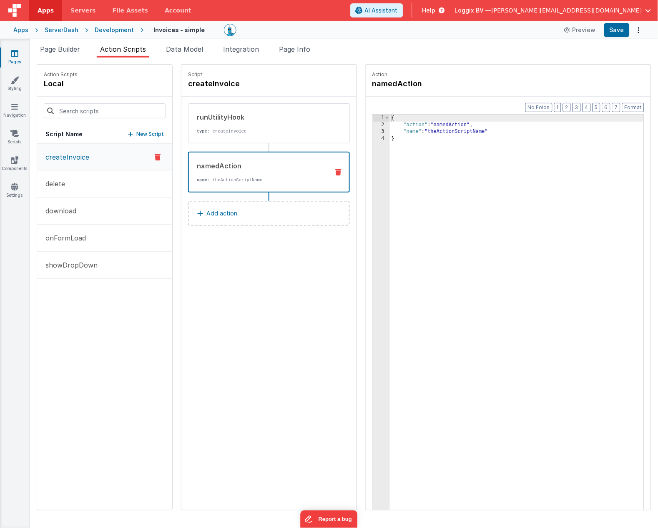
click at [432, 134] on div "{ "action" : "namedAction" , "name" : "theActionScriptName" }" at bounding box center [529, 332] width 278 height 435
click at [504, 176] on div "{ "action" : "namedAction" , "name" : "onFormLoad" }" at bounding box center [529, 332] width 278 height 435
click at [83, 235] on p "onFormLoad" at bounding box center [62, 238] width 45 height 10
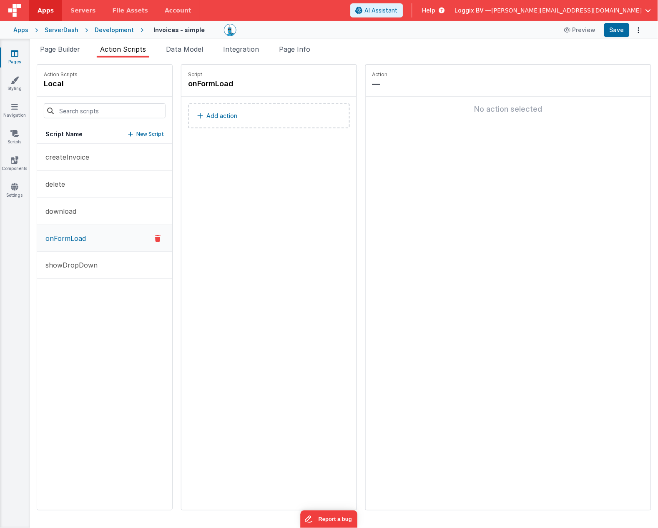
click at [206, 116] on p "Add action" at bounding box center [221, 116] width 31 height 10
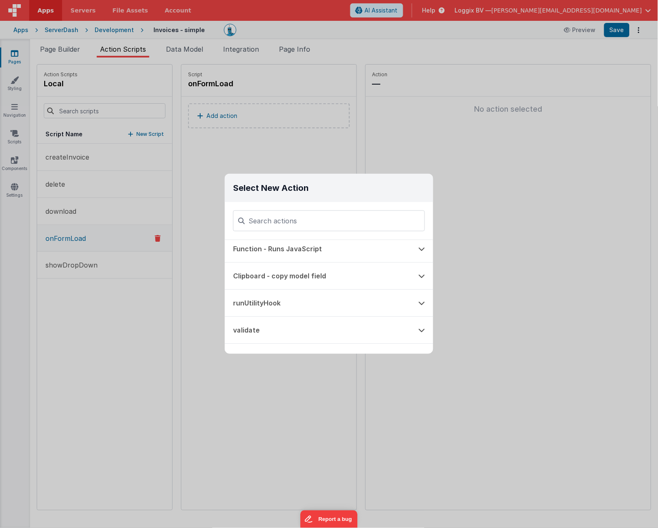
scroll to position [0, 0]
click at [176, 193] on div "Select New Action Function - Runs JavaScript Clipboard - copy model field runUt…" at bounding box center [329, 264] width 658 height 528
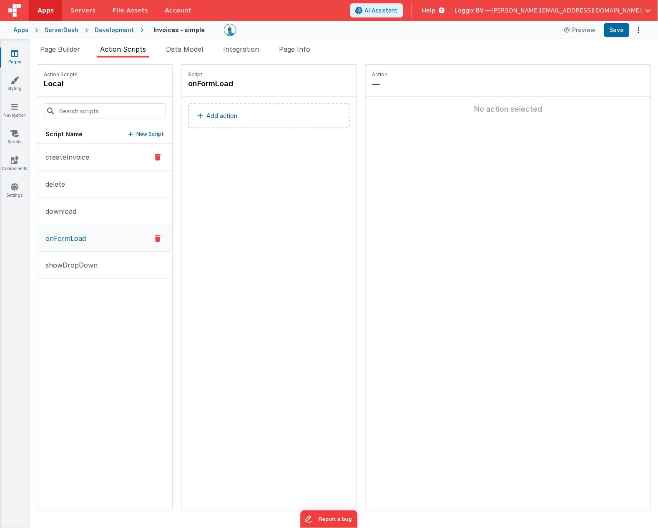
click at [80, 159] on p "createInvoice" at bounding box center [64, 157] width 49 height 10
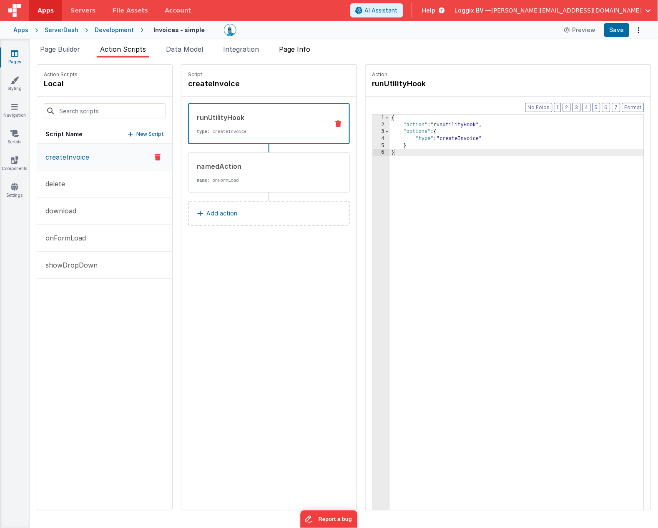
click at [292, 48] on span "Page Info" at bounding box center [294, 49] width 31 height 8
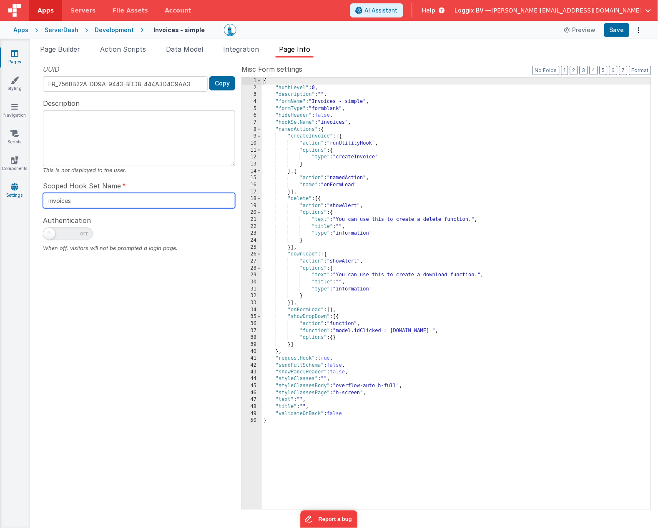
drag, startPoint x: 85, startPoint y: 199, endPoint x: 4, endPoint y: 194, distance: 81.4
click at [6, 189] on section "Pages Styling Navigation Scripts Components Settings Page Builder Action Script…" at bounding box center [329, 283] width 658 height 489
click at [78, 200] on input "invoices" at bounding box center [139, 200] width 192 height 15
drag, startPoint x: 81, startPoint y: 200, endPoint x: 36, endPoint y: 191, distance: 45.5
click at [37, 191] on div "UUID FR_756BB22A-DD9A-9443-BDD8-444A3D4C9AA3 Copy Description This is not displ…" at bounding box center [139, 286] width 205 height 445
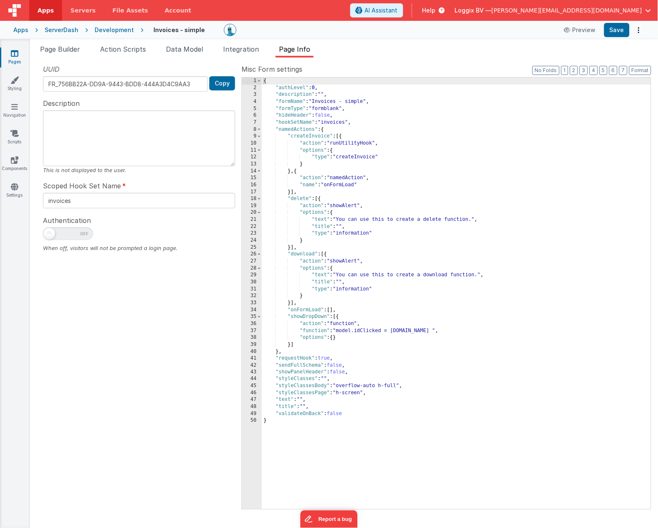
click at [103, 288] on div "UUID FR_756BB22A-DD9A-9443-BDD8-444A3D4C9AA3 Copy Description This is not displ…" at bounding box center [139, 286] width 205 height 445
click at [245, 52] on span "Integration" at bounding box center [241, 49] width 36 height 8
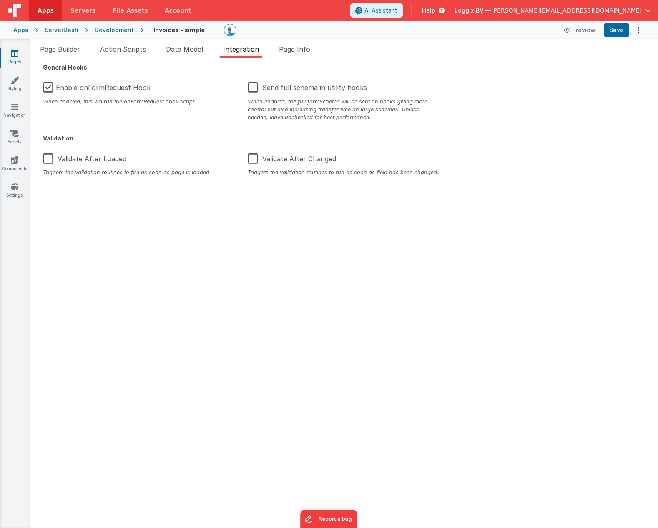
click at [48, 87] on label "Enable onFormRequest Hook" at bounding box center [97, 86] width 108 height 18
click at [0, 0] on input "Enable onFormRequest Hook" at bounding box center [0, 0] width 0 height 0
click at [48, 85] on label "Enable onFormRequest Hook" at bounding box center [97, 86] width 109 height 18
click at [0, 0] on input "Enable onFormRequest Hook" at bounding box center [0, 0] width 0 height 0
drag, startPoint x: 619, startPoint y: 26, endPoint x: 599, endPoint y: 30, distance: 20.5
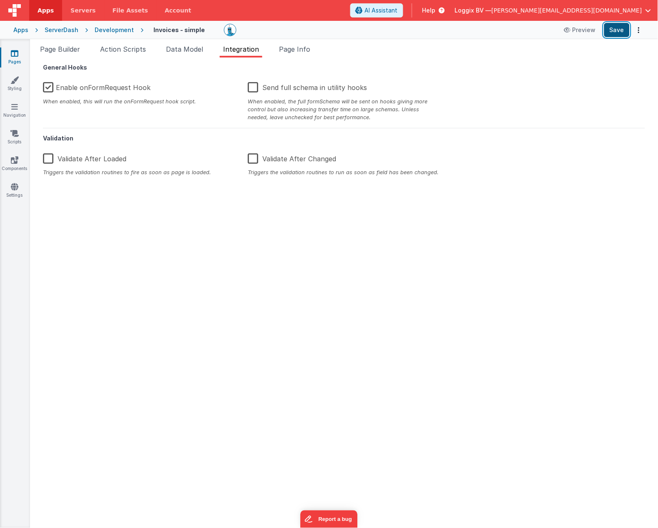
click at [619, 26] on button "Save" at bounding box center [616, 30] width 25 height 14
